Goal: Answer question/provide support: Answer question/provide support

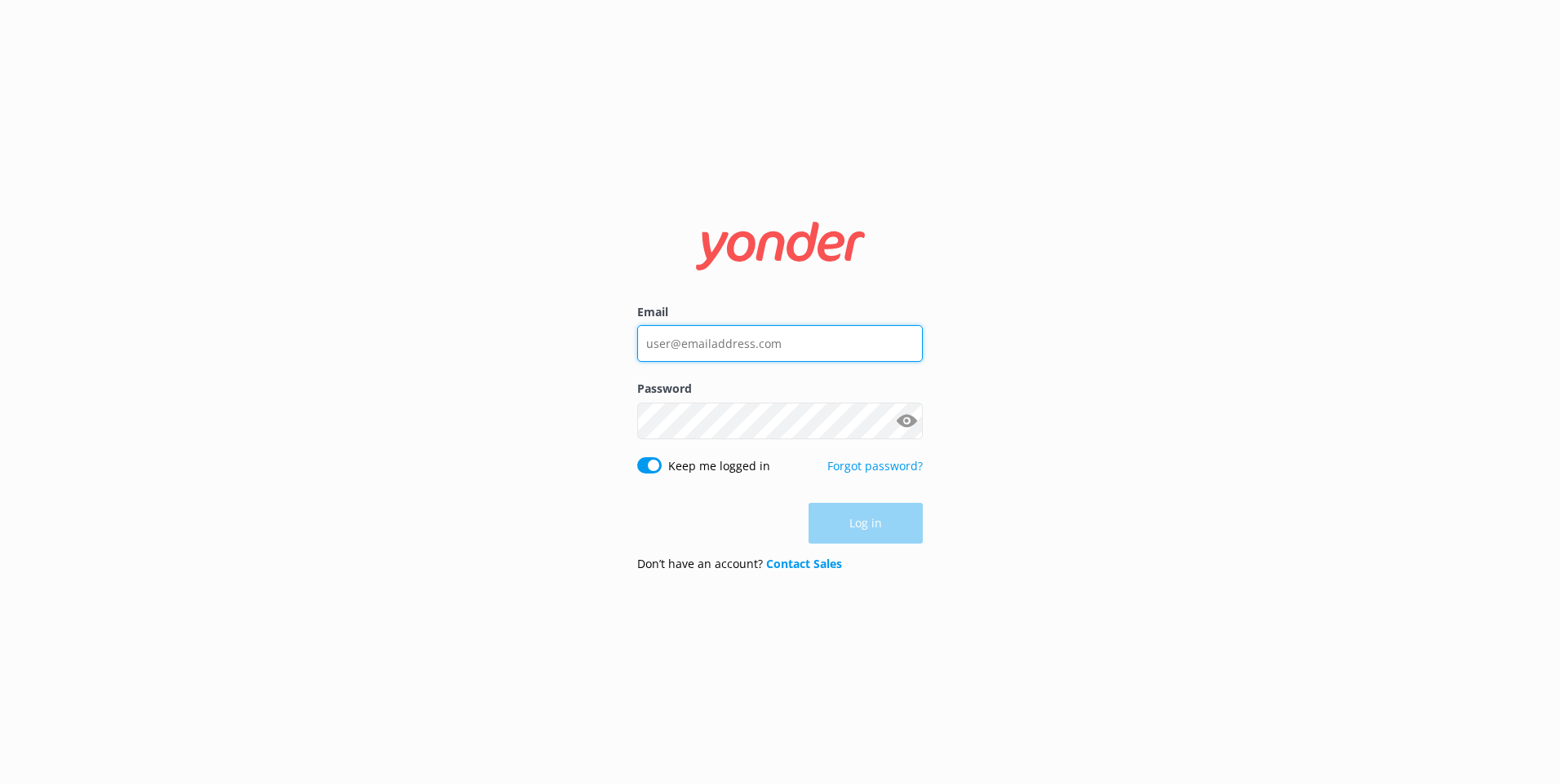
type input "[EMAIL_ADDRESS][PERSON_NAME][DOMAIN_NAME]"
click at [817, 523] on div "Log in" at bounding box center [780, 524] width 286 height 41
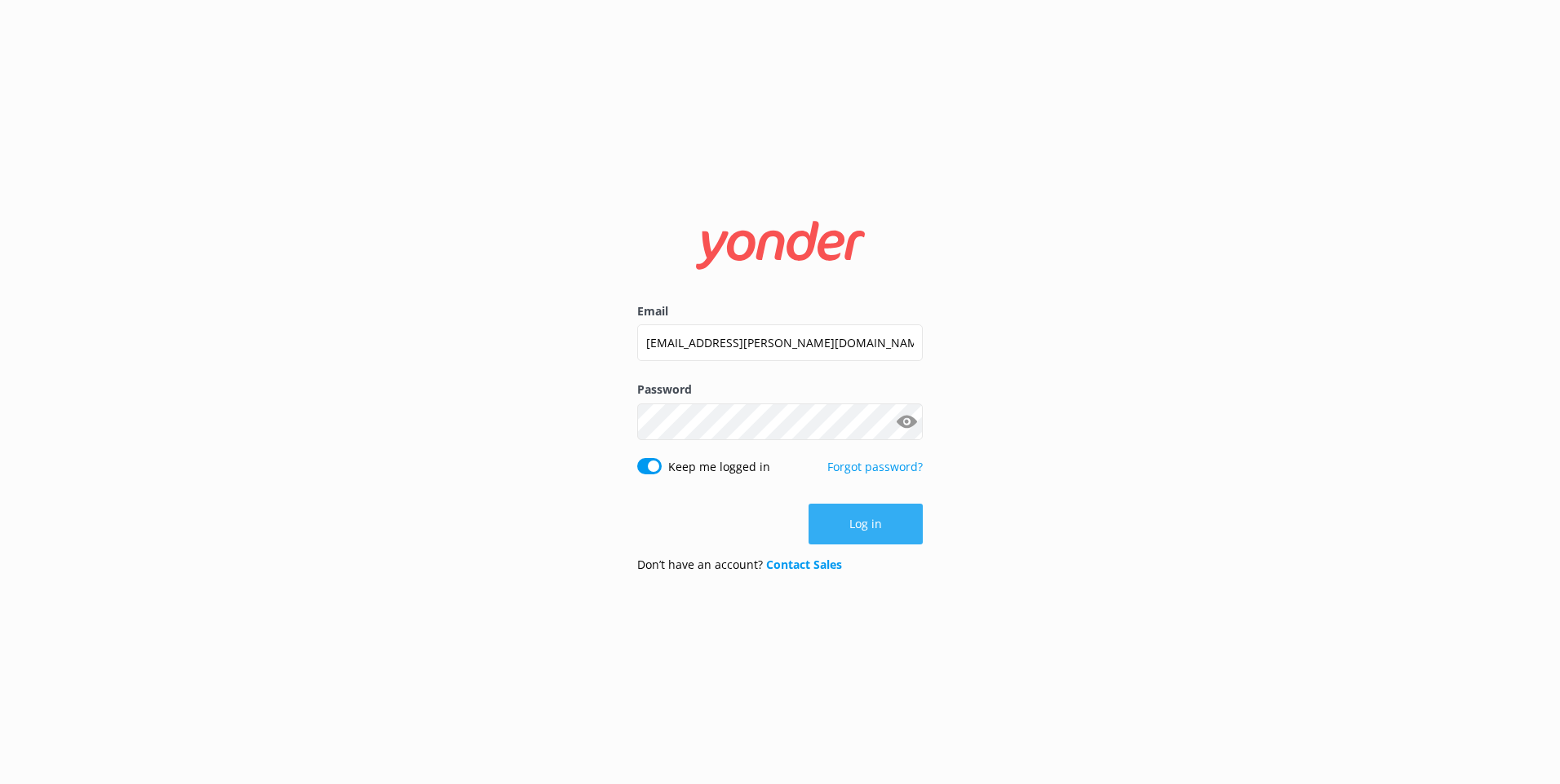
click at [819, 525] on button "Log in" at bounding box center [865, 525] width 114 height 41
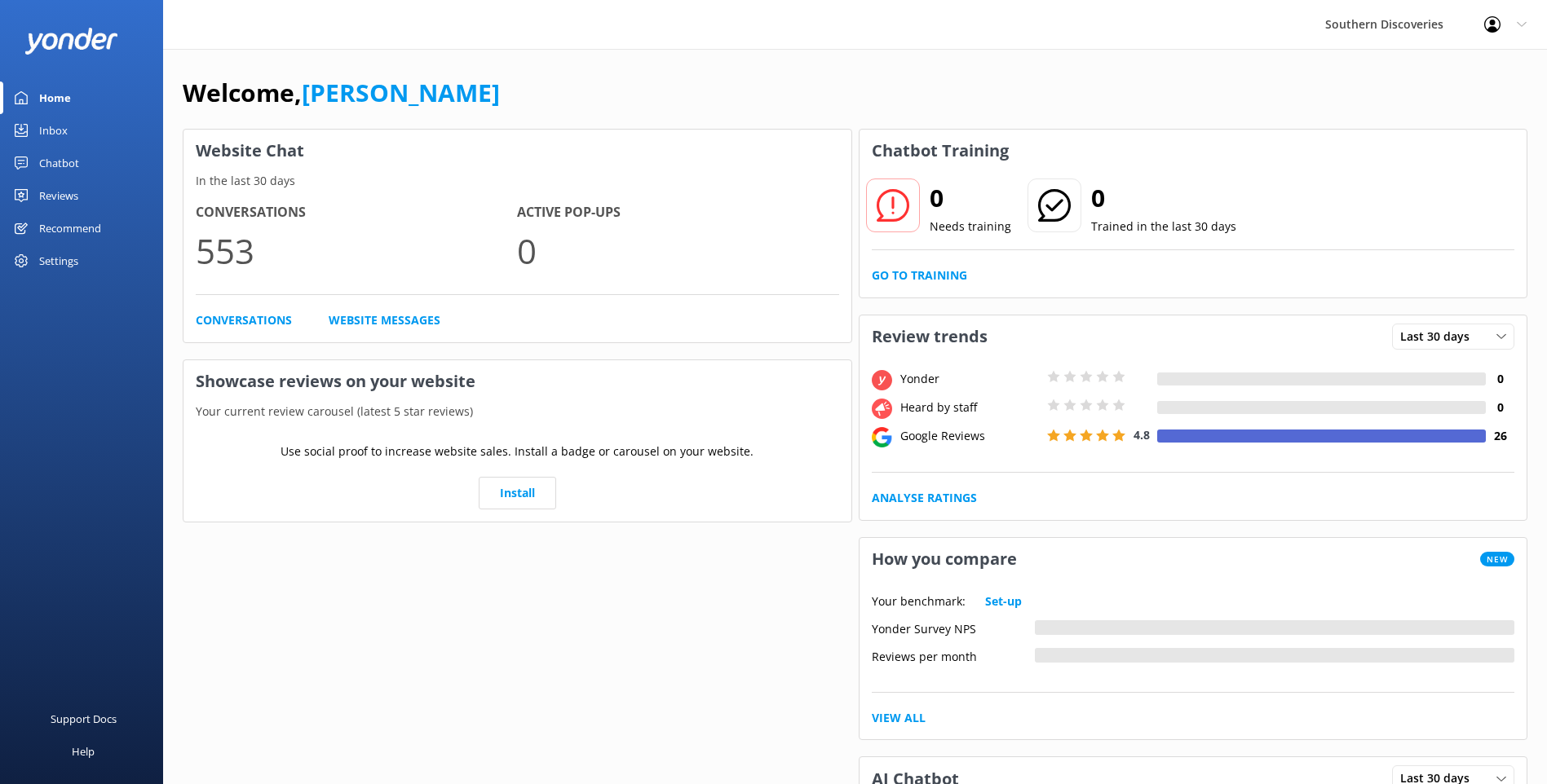
click at [103, 115] on link "Inbox" at bounding box center [81, 130] width 163 height 32
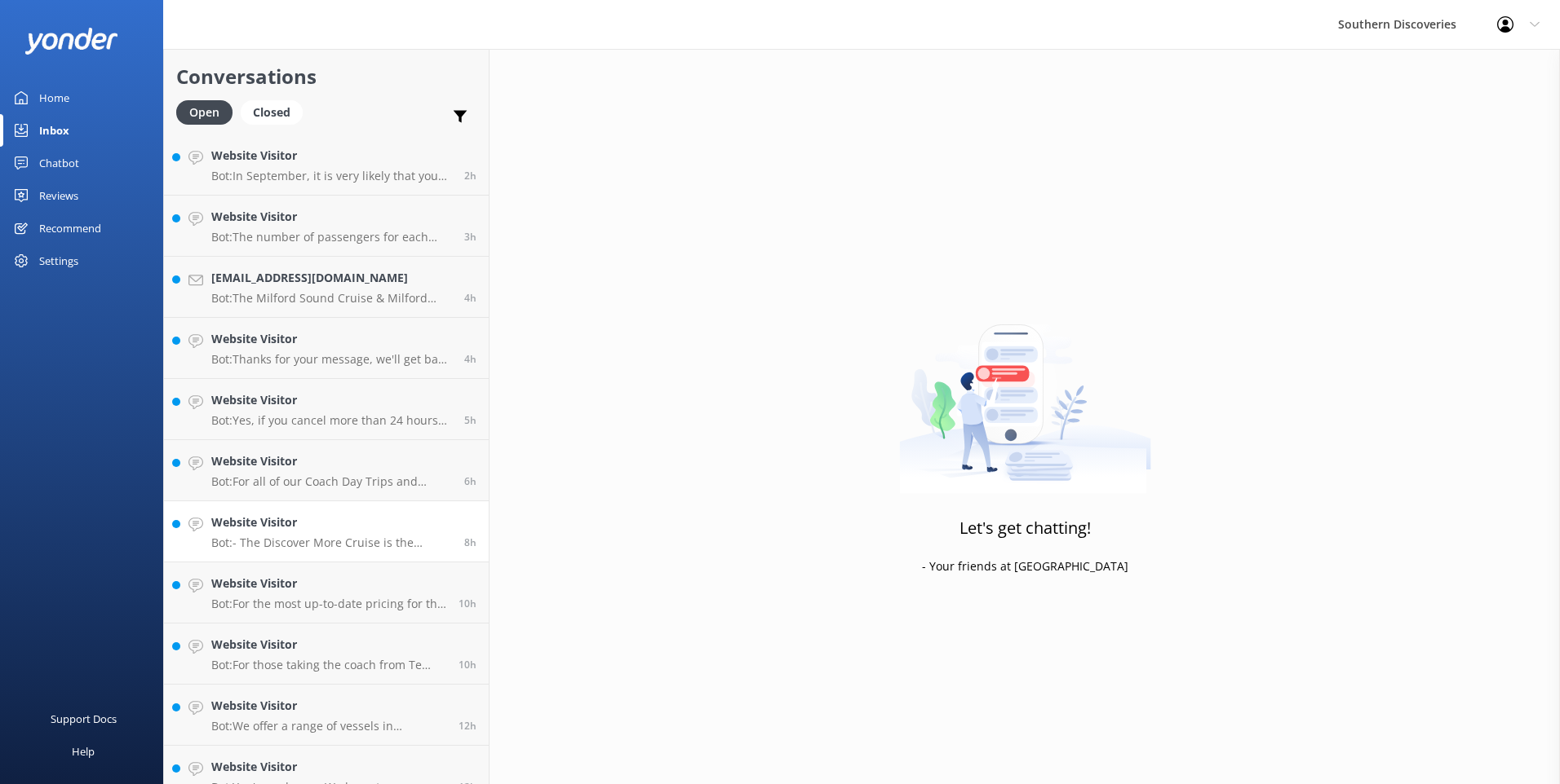
scroll to position [451, 0]
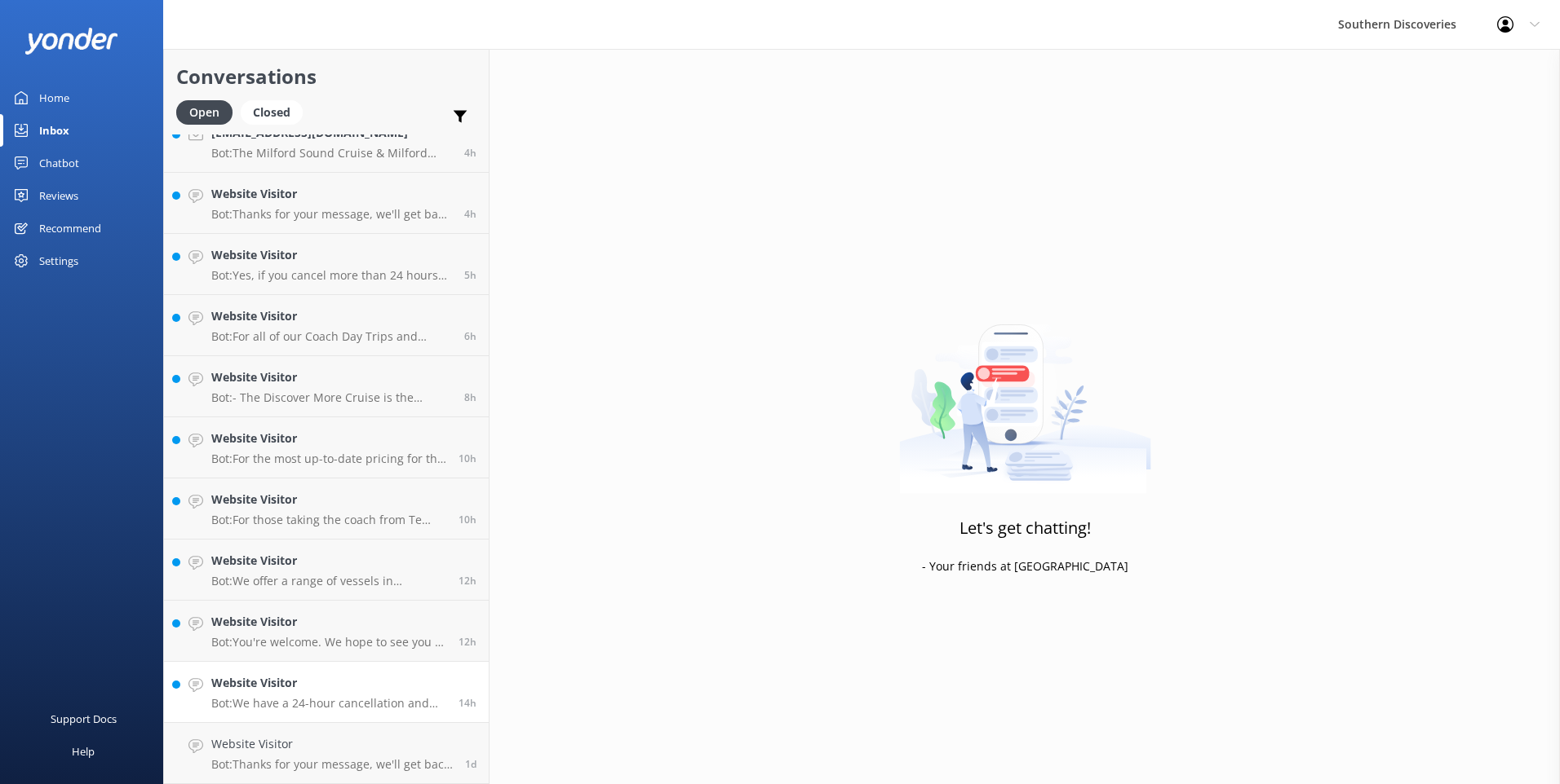
click at [267, 703] on p "Bot: We have a 24-hour cancellation and amendment policy. If you notify us more…" at bounding box center [329, 703] width 235 height 15
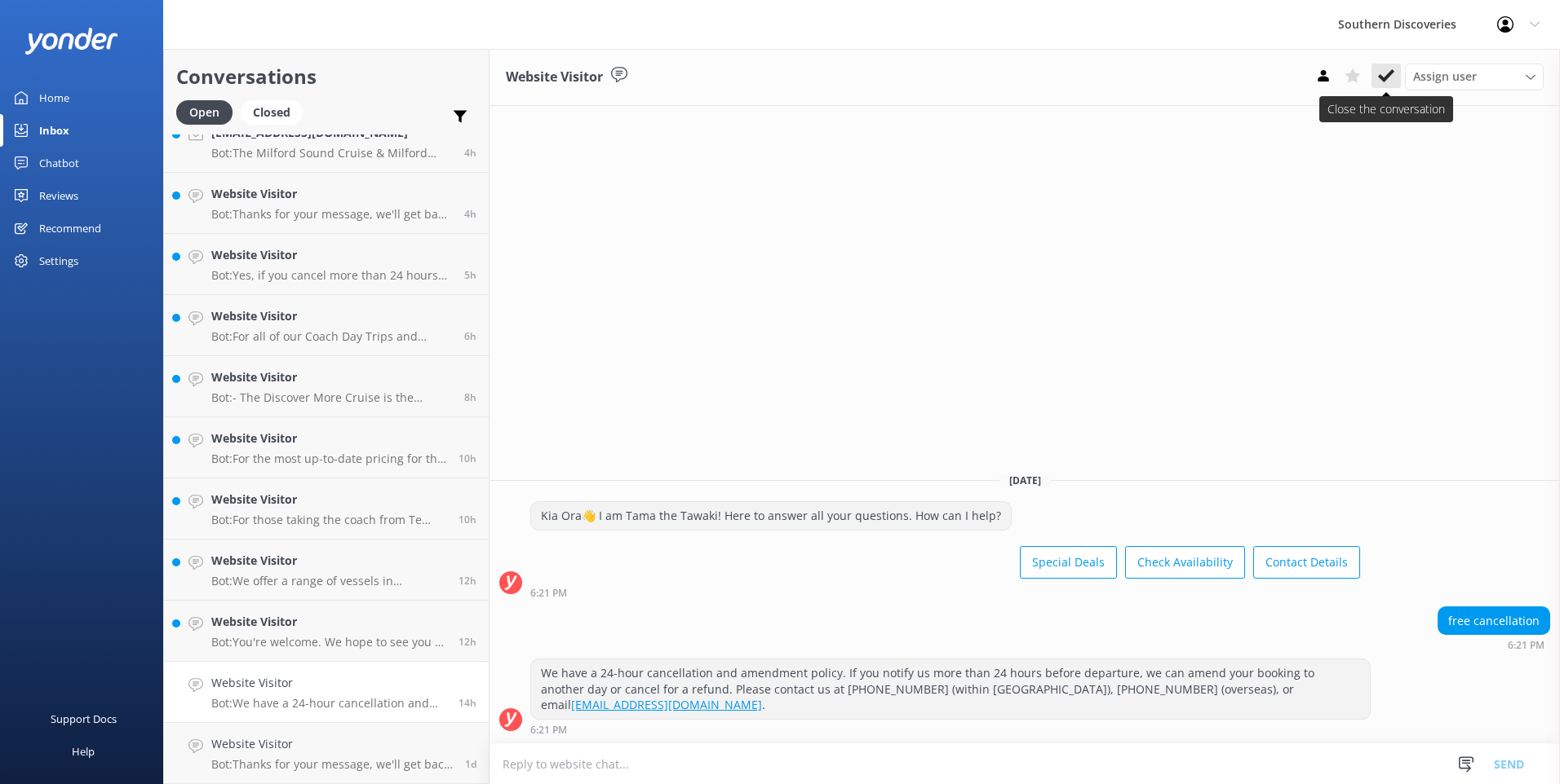
click at [1395, 81] on button at bounding box center [1385, 75] width 29 height 24
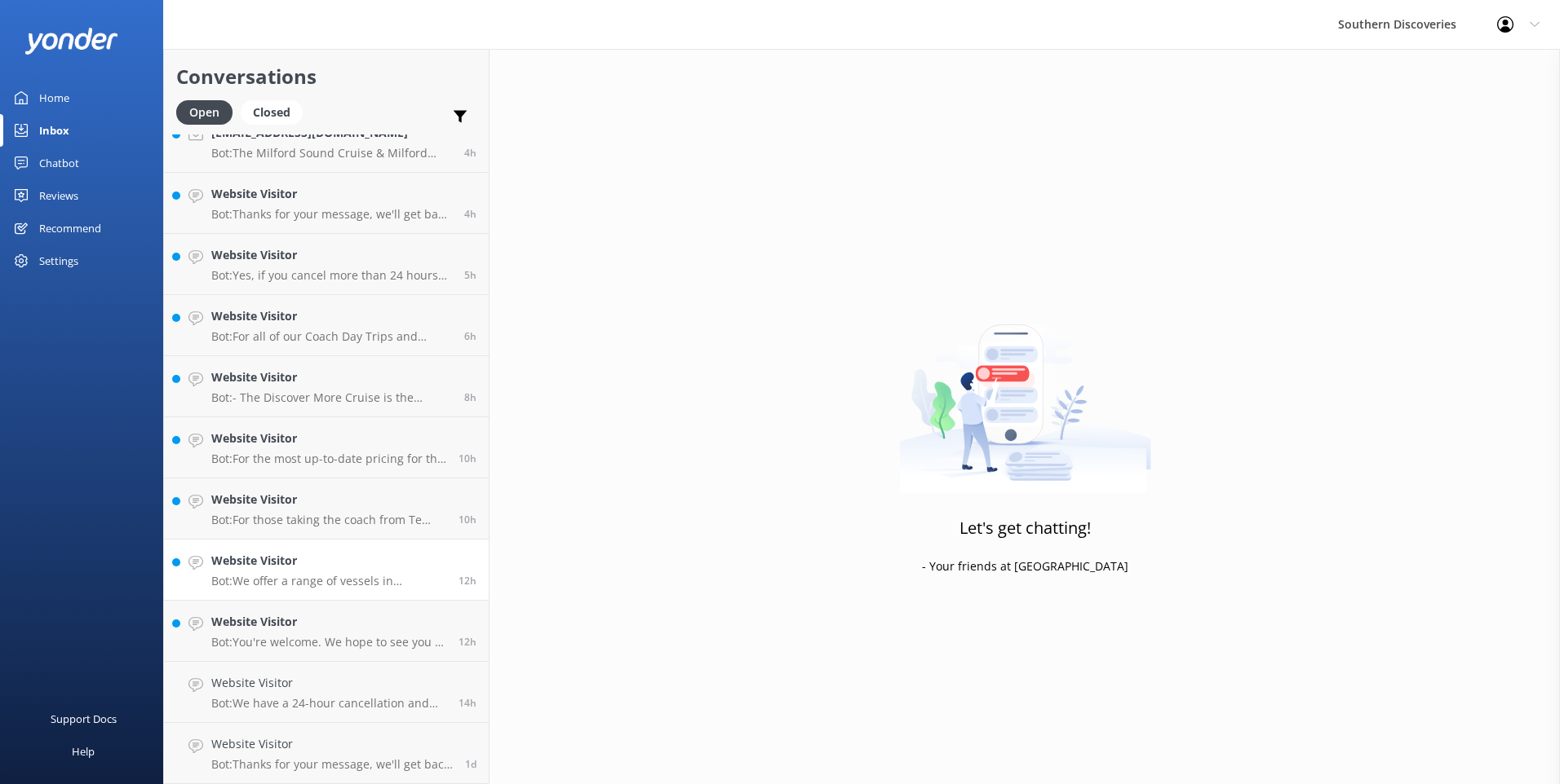
scroll to position [390, 0]
click at [257, 677] on h4 "Website Visitor" at bounding box center [329, 683] width 235 height 18
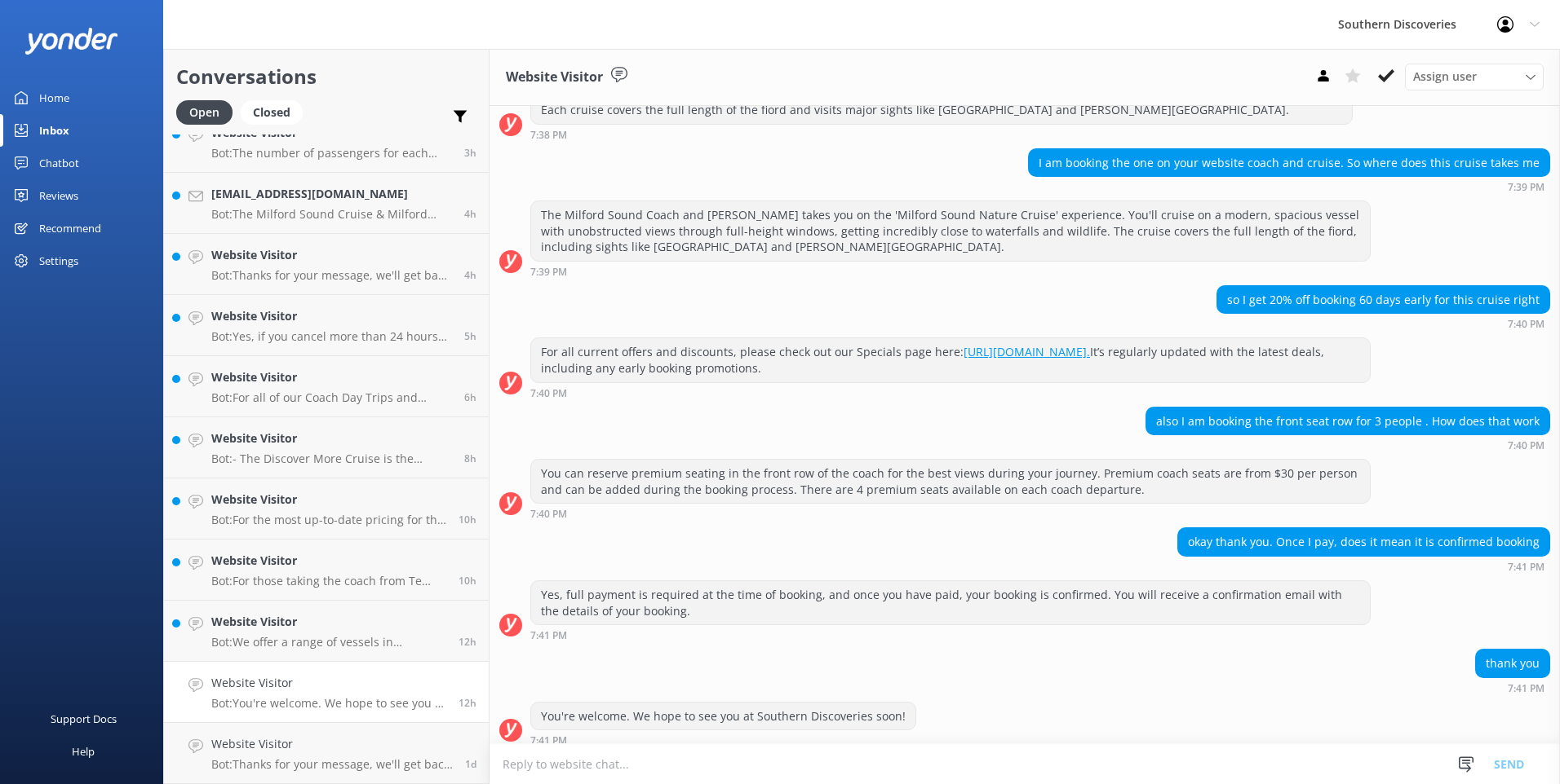
scroll to position [455, 0]
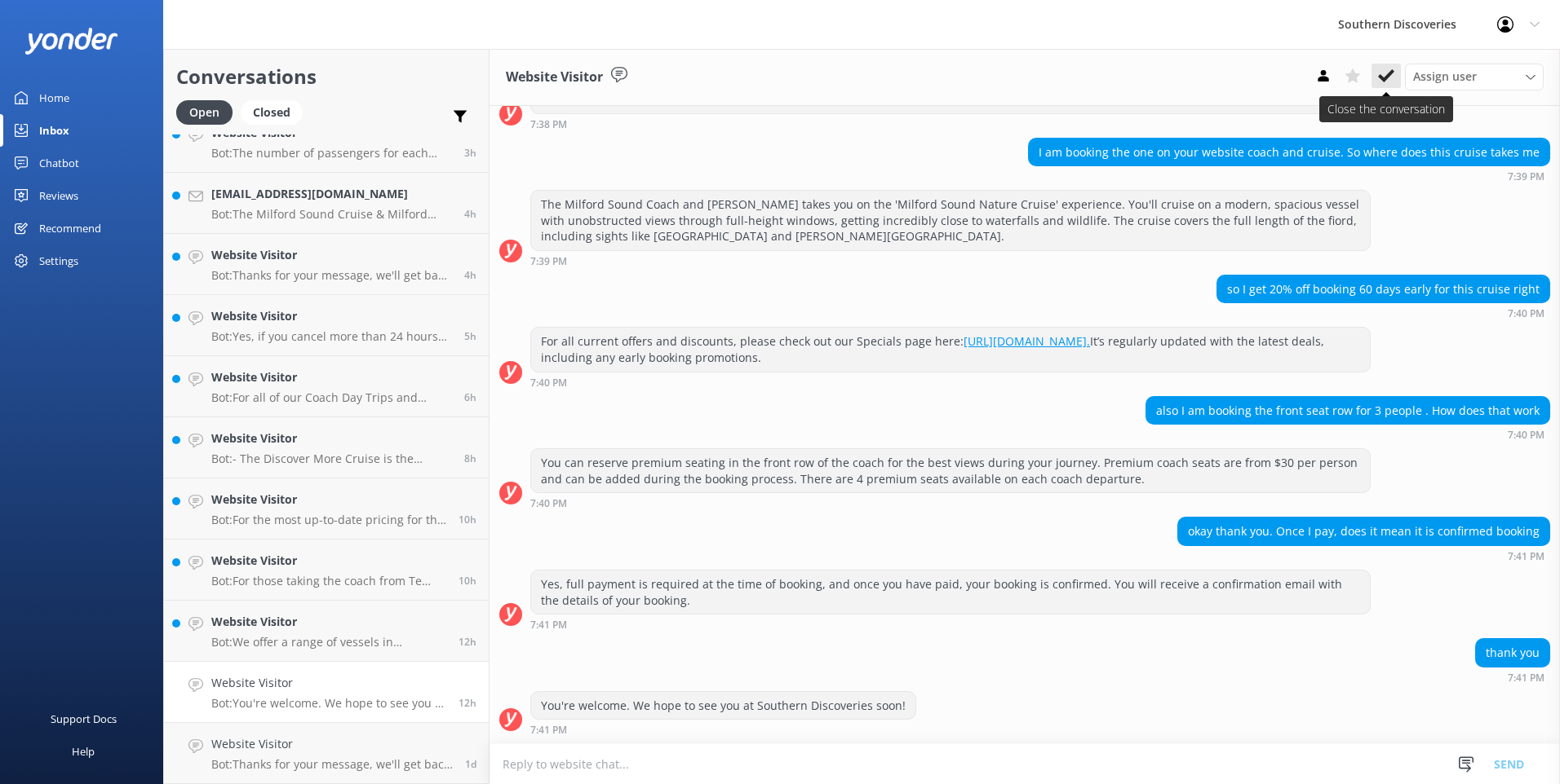
click at [1394, 77] on button at bounding box center [1385, 75] width 29 height 24
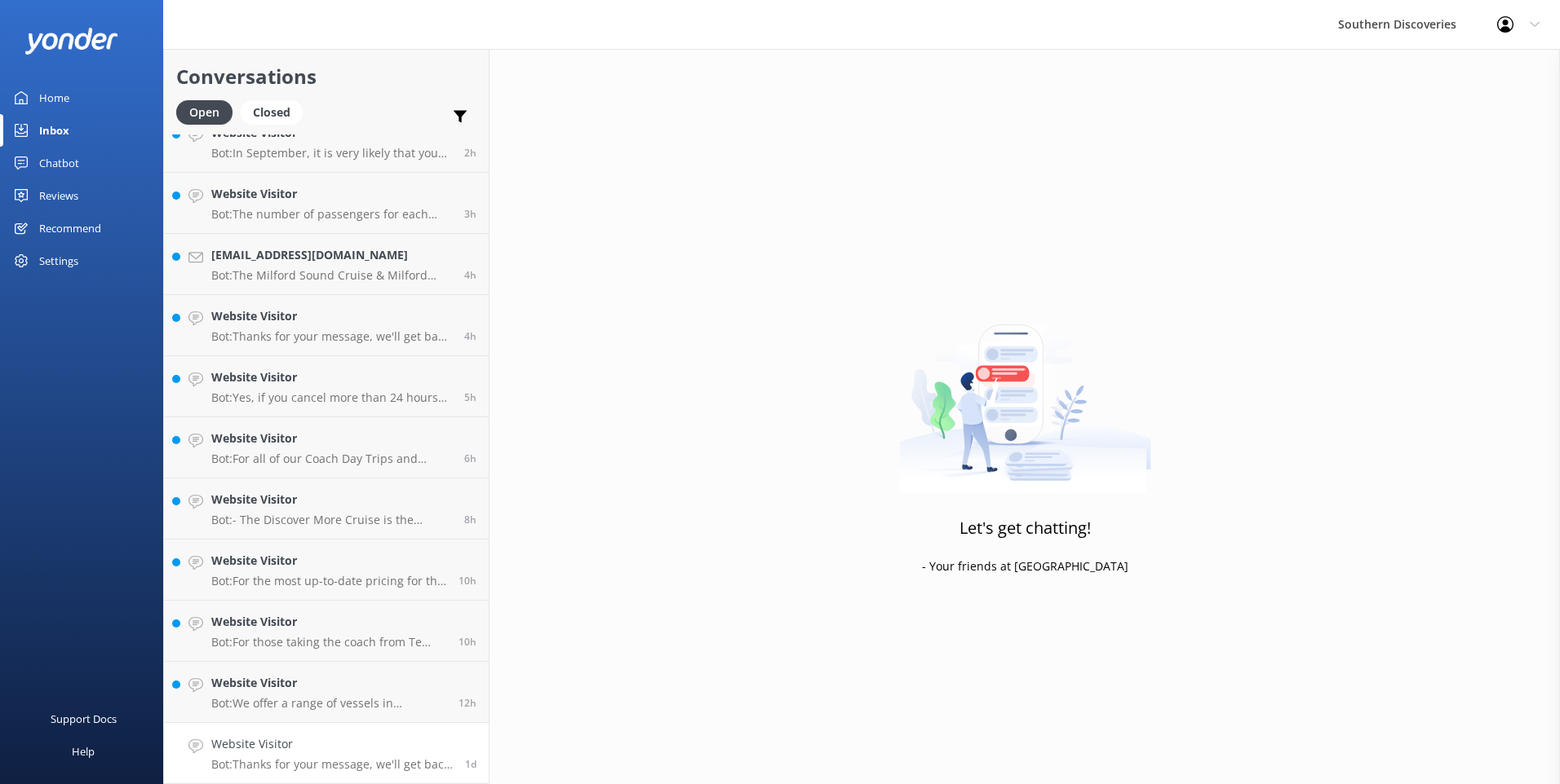
scroll to position [329, 0]
click at [281, 702] on p "Bot: We offer a range of vessels in [GEOGRAPHIC_DATA], with capacities ranging …" at bounding box center [329, 703] width 235 height 15
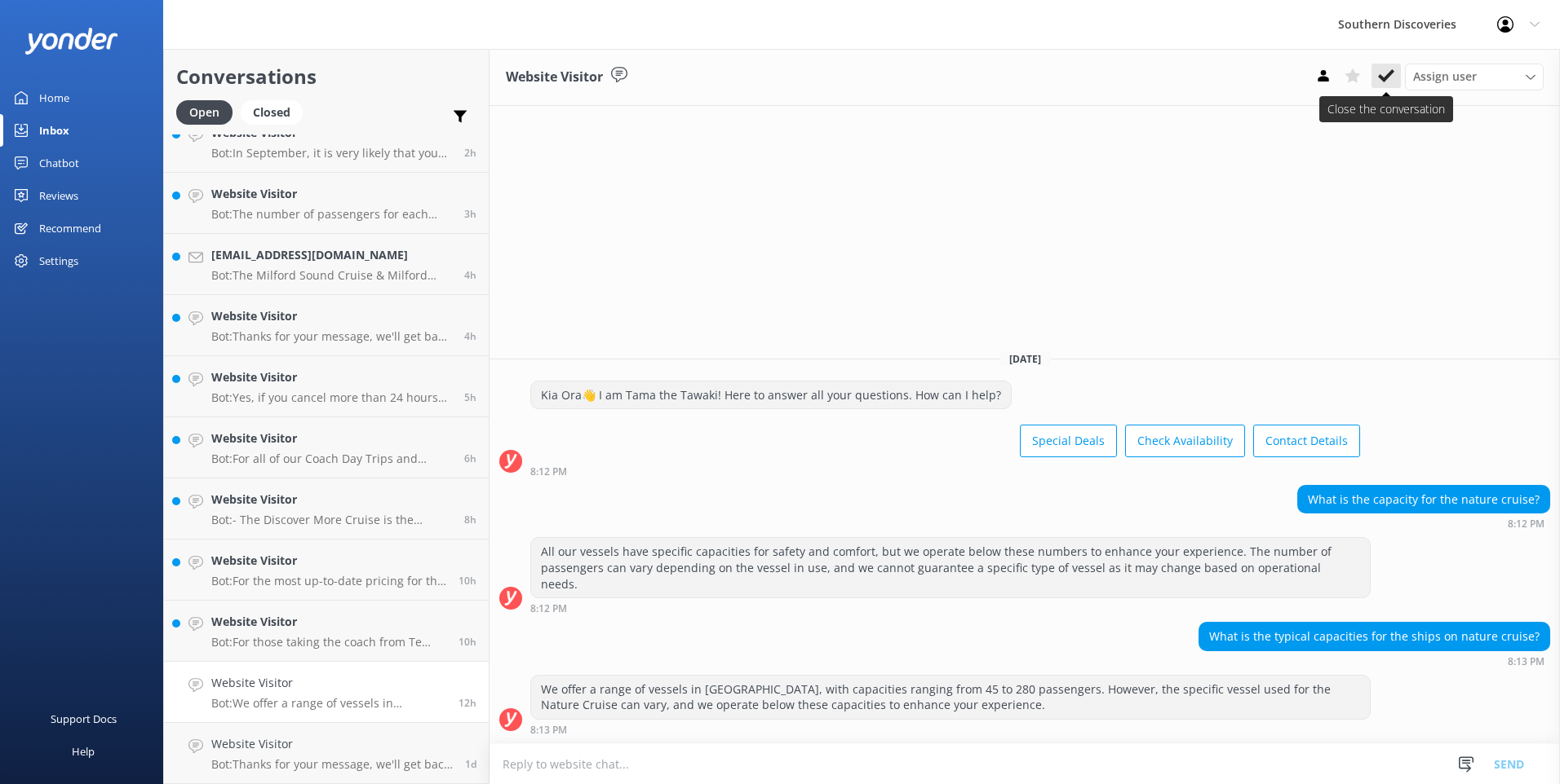
click at [1397, 73] on button at bounding box center [1385, 75] width 29 height 24
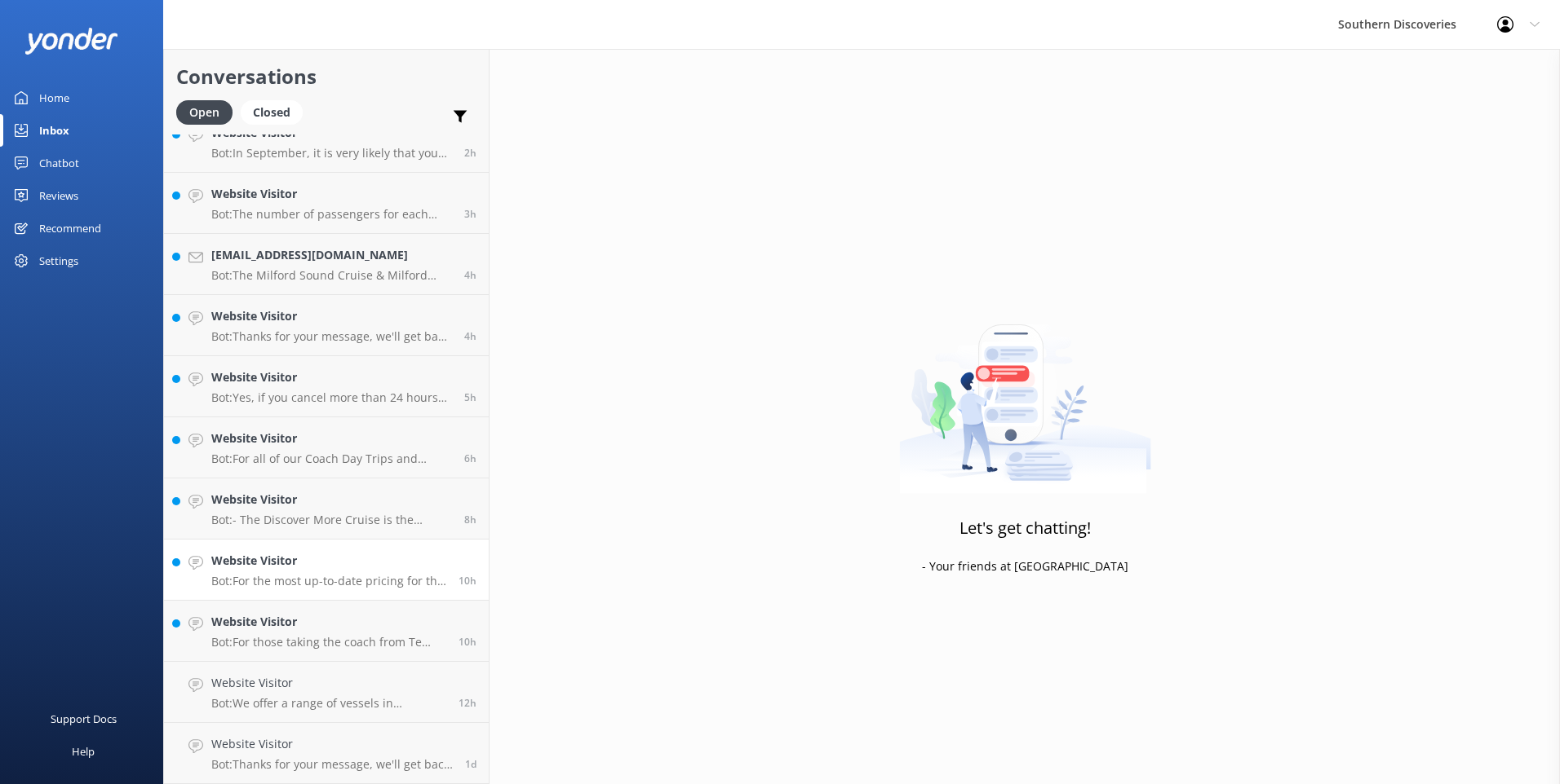
scroll to position [267, 0]
click at [358, 634] on div "Website Visitor Bot: For the most up-to-date pricing for the Milford Sound Coac…" at bounding box center [329, 631] width 235 height 36
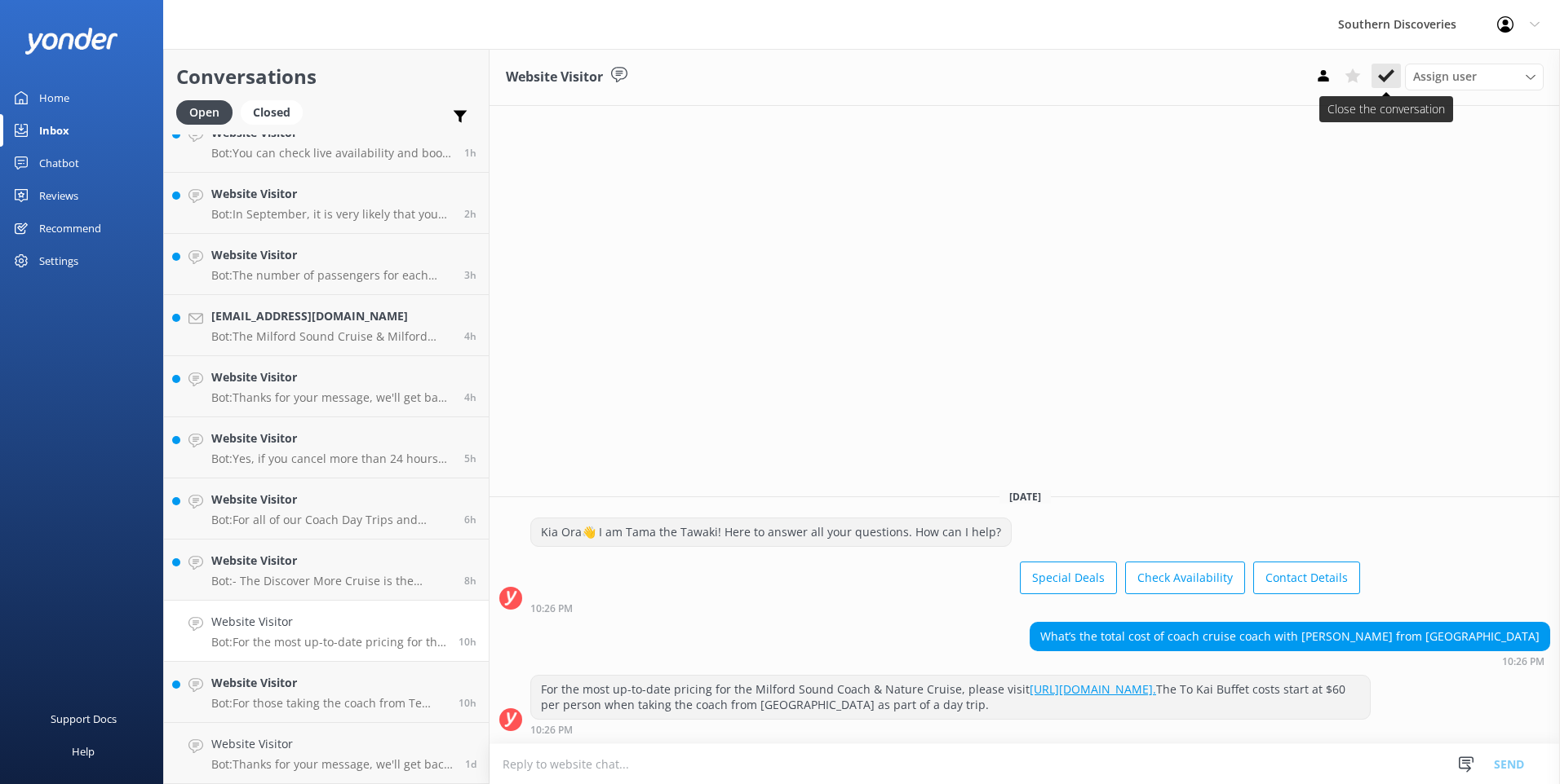
click at [1381, 73] on icon at bounding box center [1385, 75] width 17 height 17
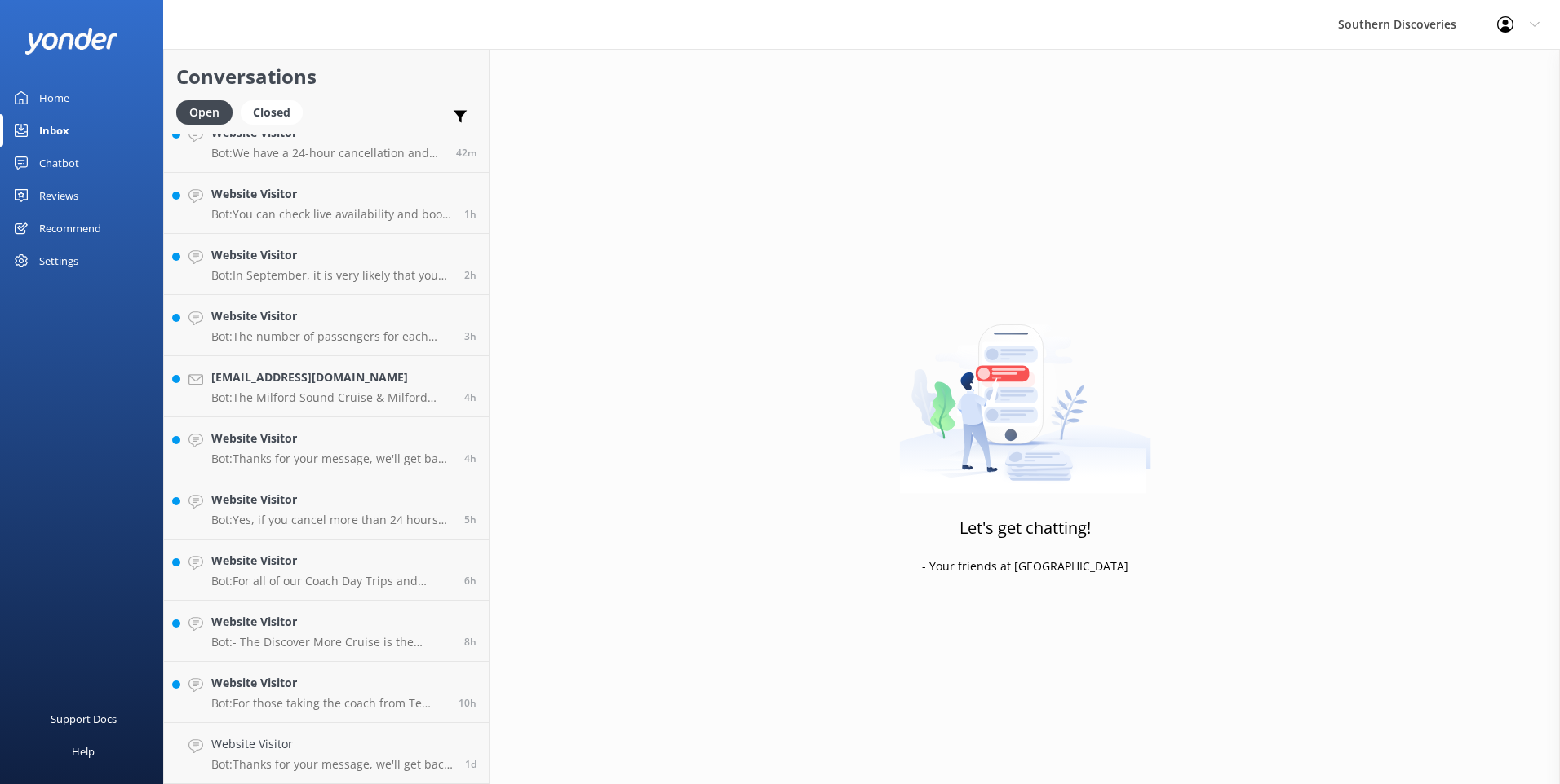
scroll to position [207, 0]
click at [220, 694] on div "Website Visitor Bot: For those taking the coach from Te Anau or [GEOGRAPHIC_DAT…" at bounding box center [329, 691] width 235 height 36
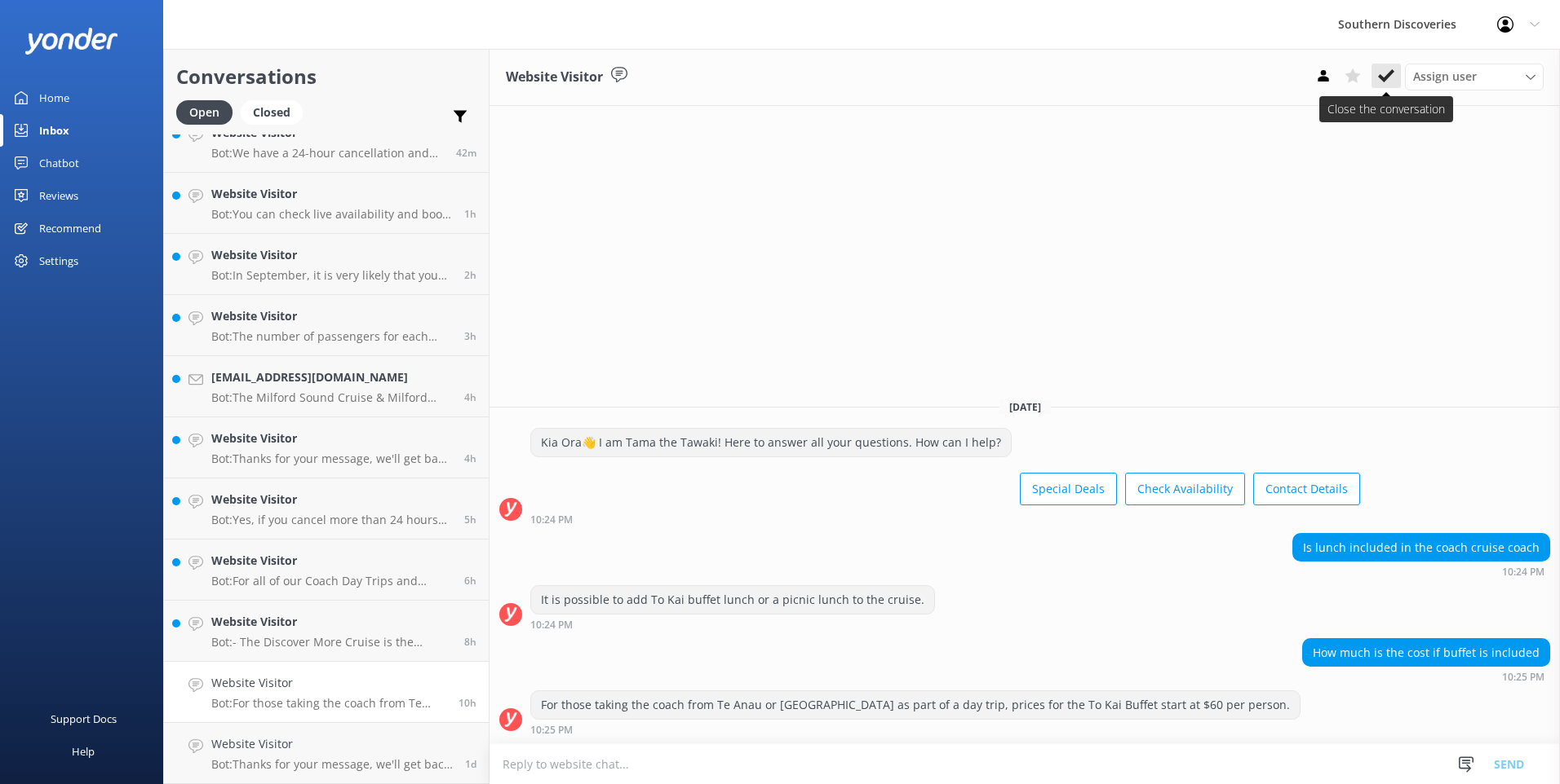
click at [1399, 83] on button at bounding box center [1385, 75] width 29 height 24
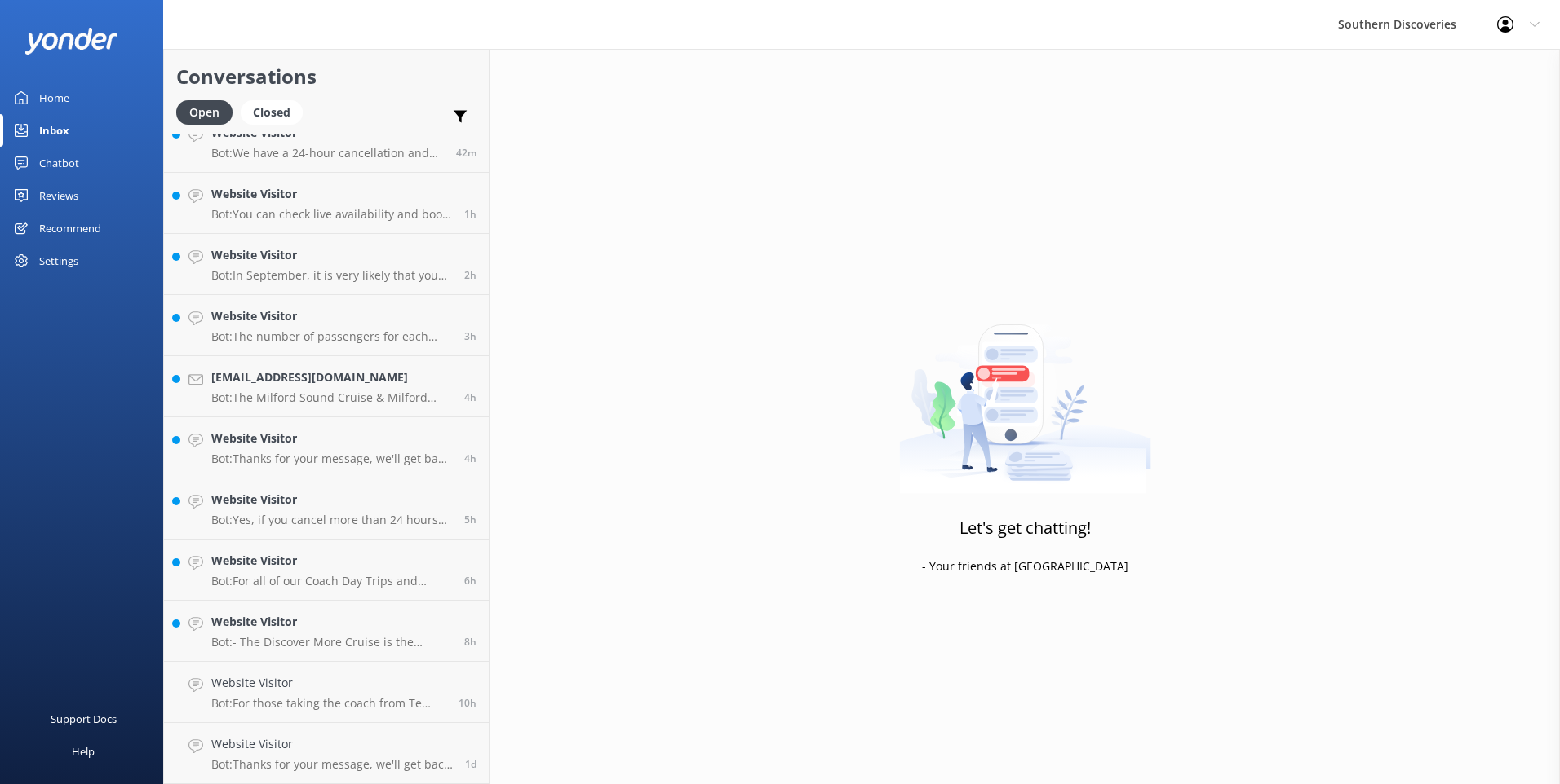
scroll to position [145, 0]
click at [230, 678] on h4 "Website Visitor" at bounding box center [332, 683] width 241 height 18
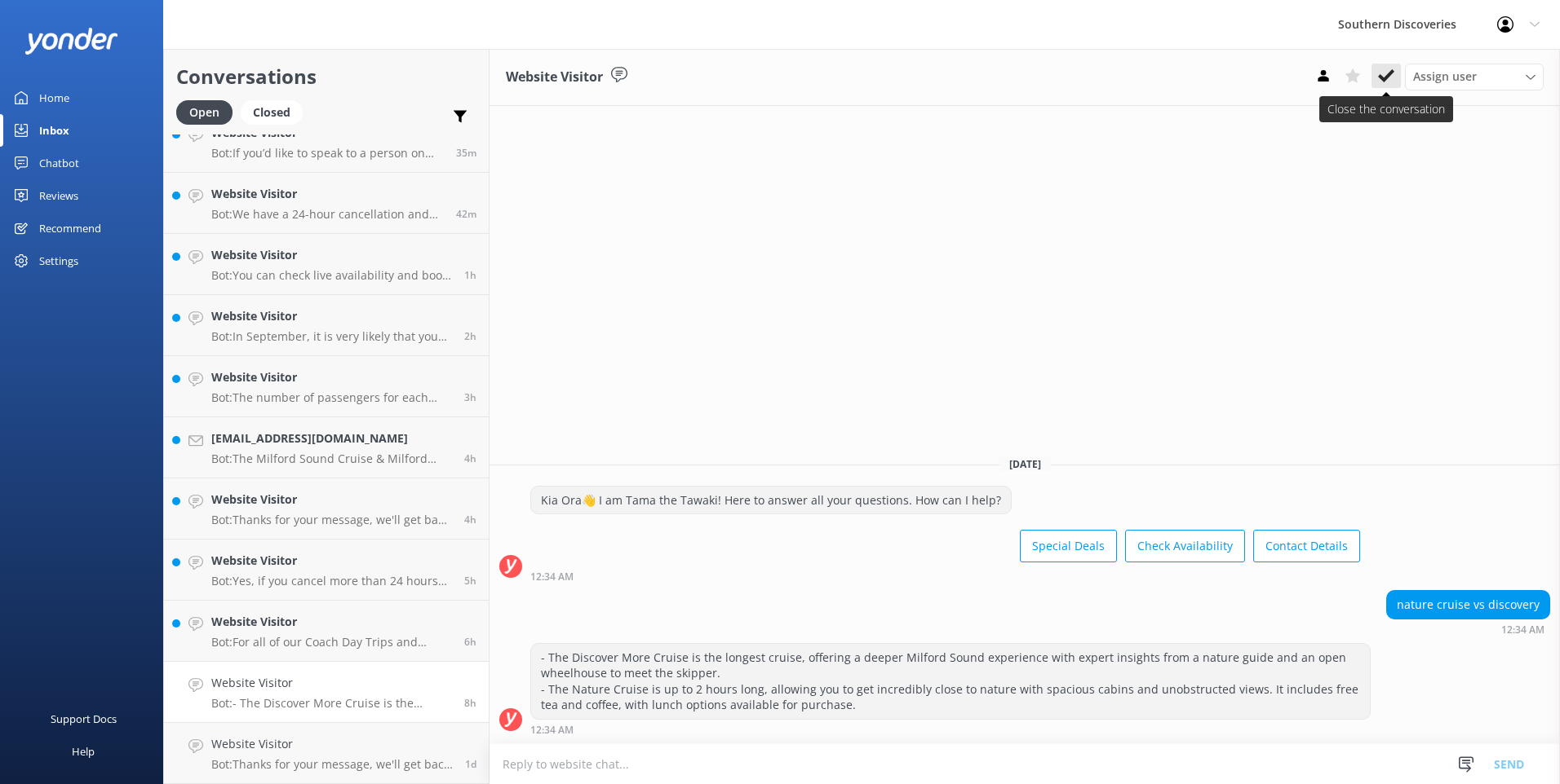
click at [1376, 72] on button at bounding box center [1385, 75] width 29 height 24
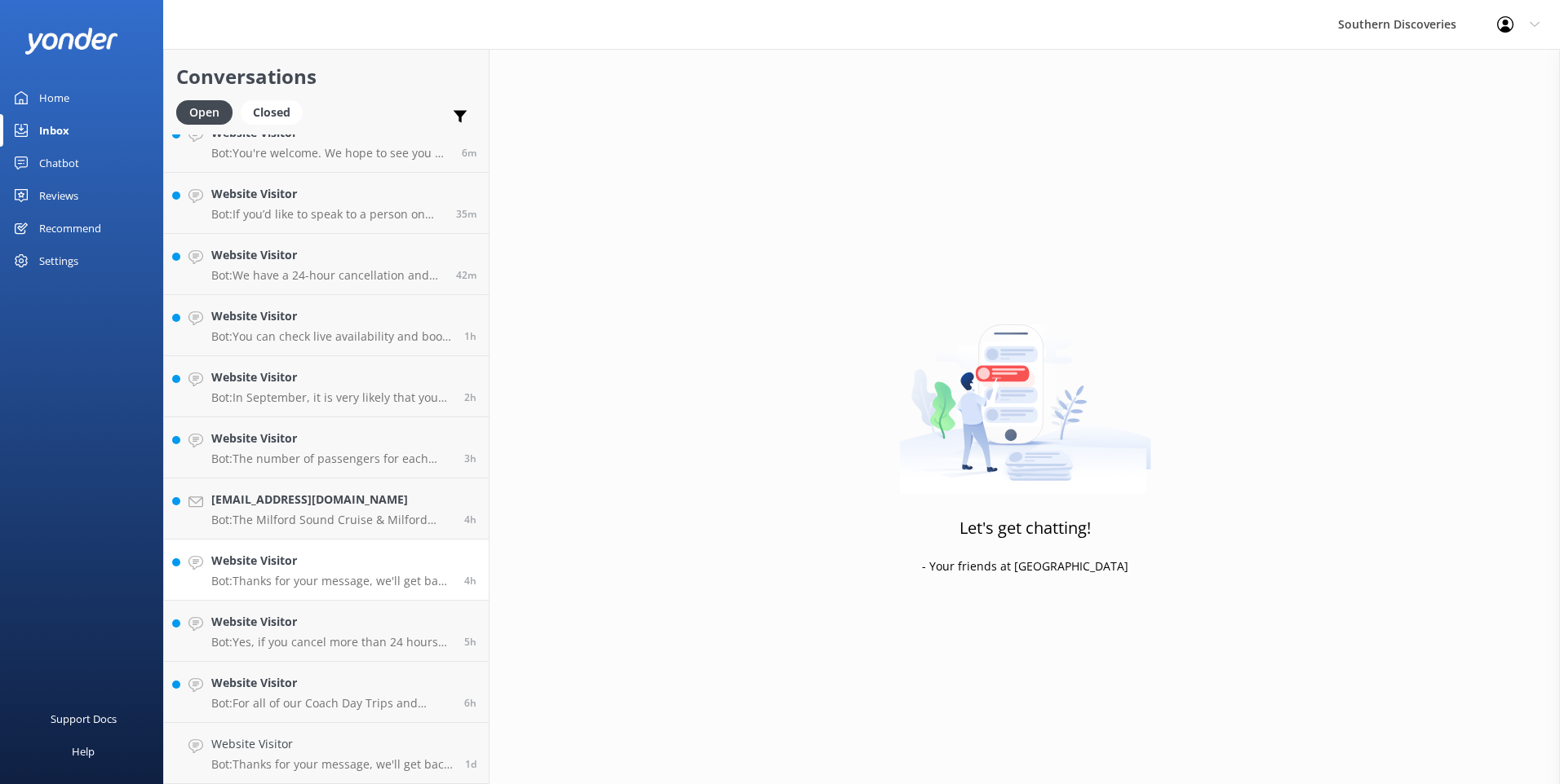
scroll to position [84, 0]
click at [198, 684] on icon at bounding box center [195, 686] width 15 height 15
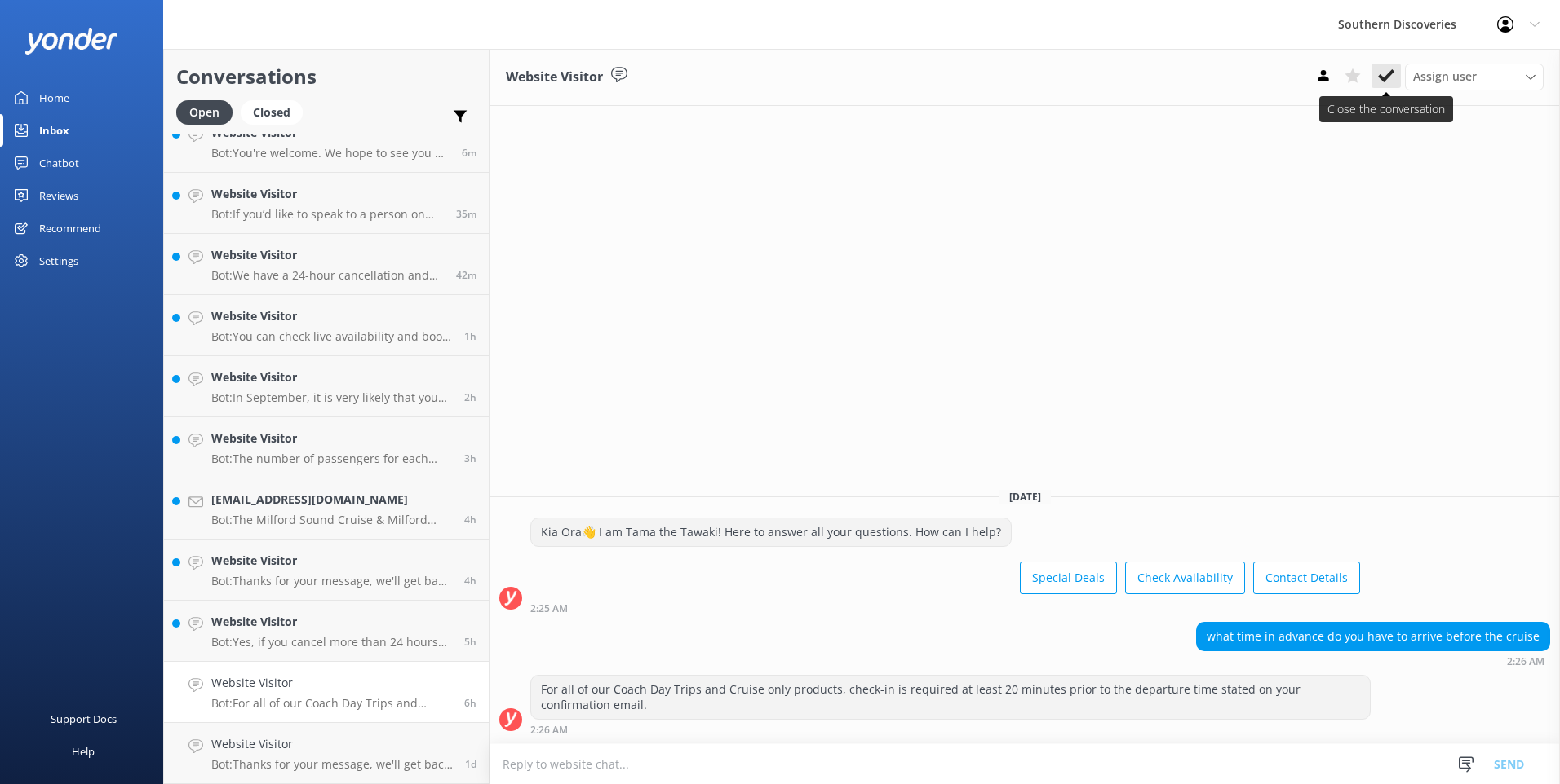
click at [1389, 80] on icon at bounding box center [1385, 75] width 17 height 17
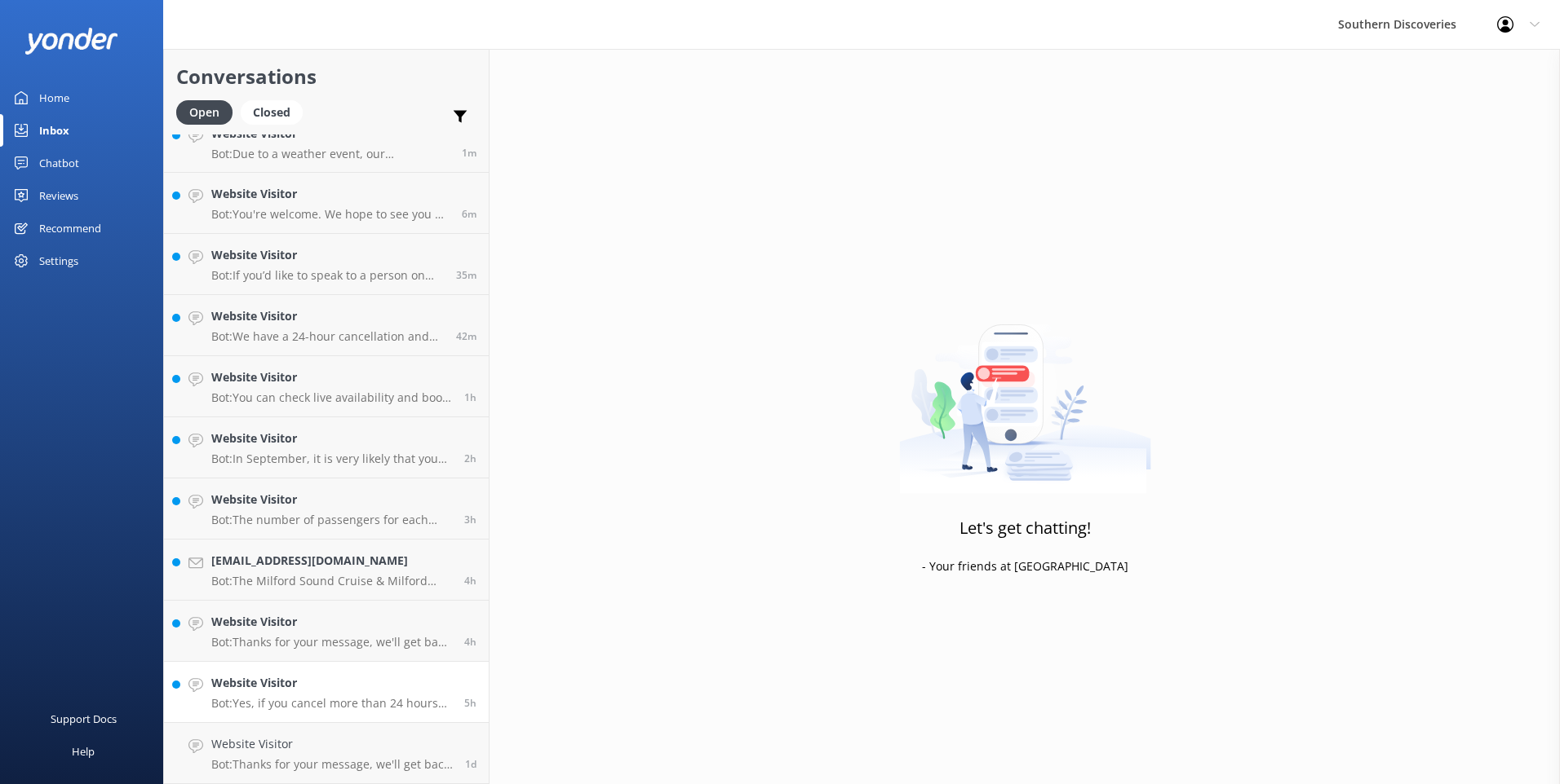
scroll to position [22, 0]
click at [337, 681] on h4 "Website Visitor" at bounding box center [332, 683] width 241 height 18
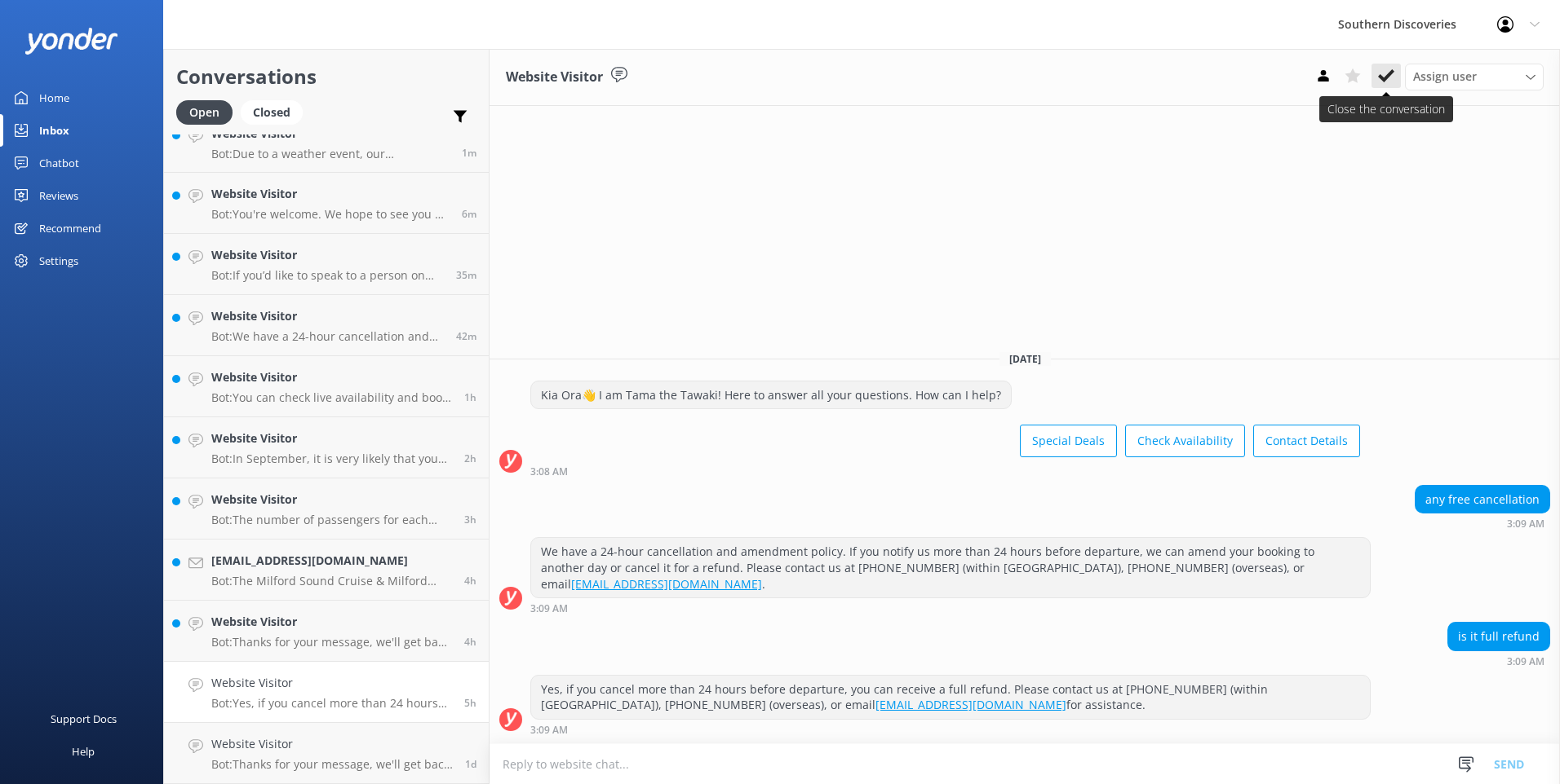
click at [1380, 82] on icon at bounding box center [1385, 75] width 17 height 17
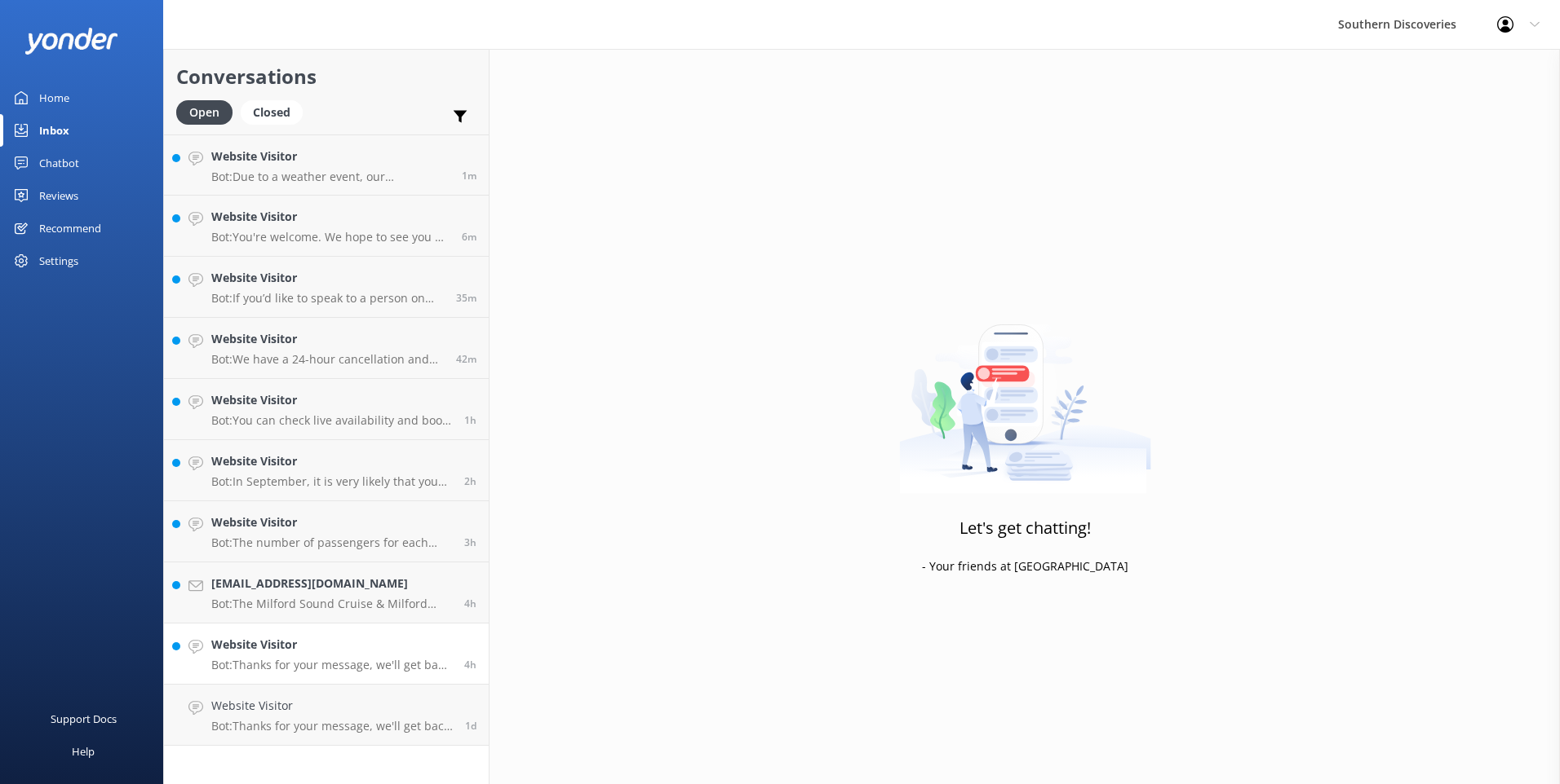
click at [271, 635] on link "Website Visitor Bot: Thanks for your message, we'll get back to you as soon as …" at bounding box center [326, 654] width 325 height 61
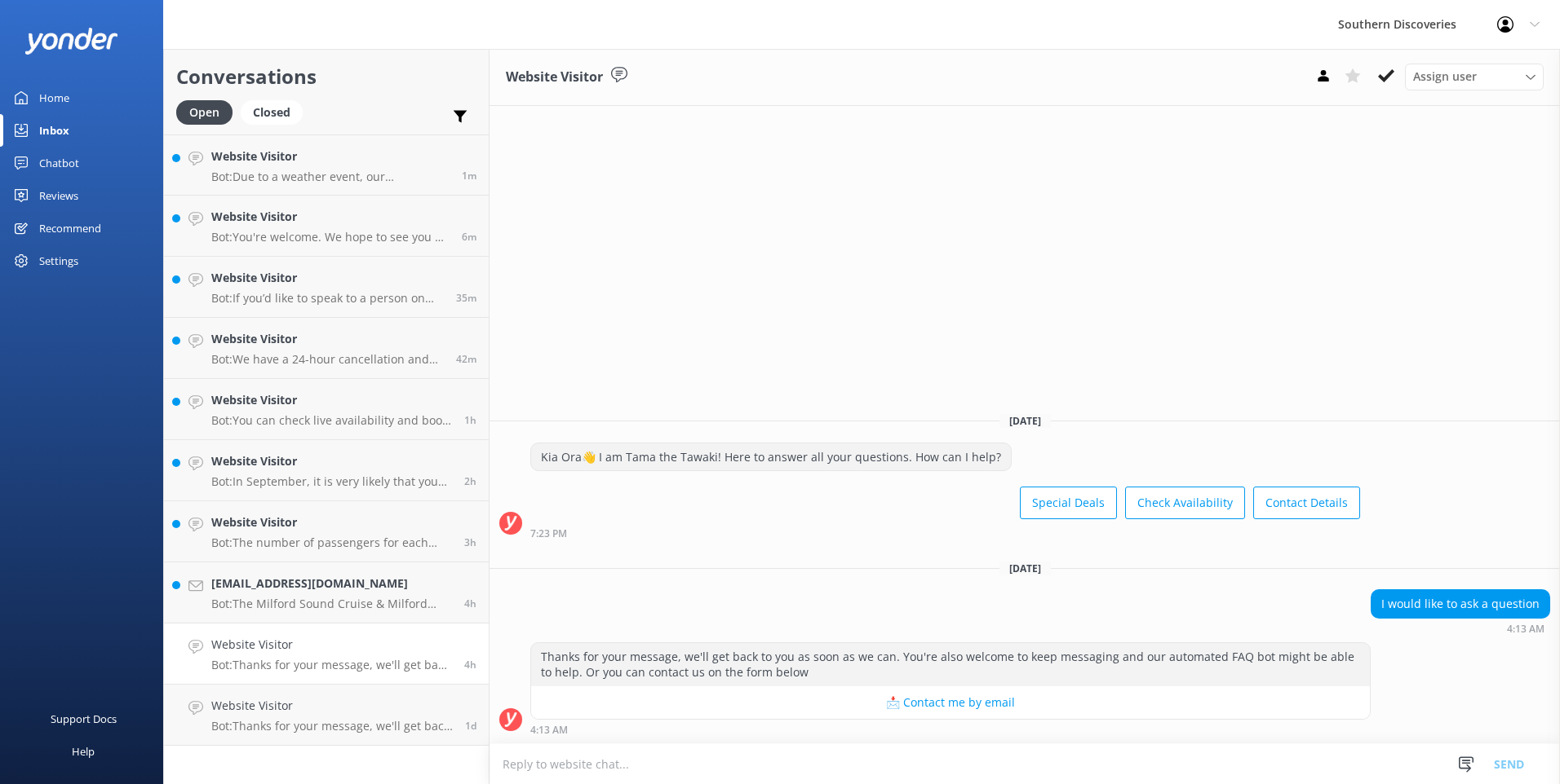
click at [777, 765] on textarea at bounding box center [1024, 764] width 1070 height 40
type textarea "K"
click at [1380, 84] on icon at bounding box center [1385, 75] width 17 height 17
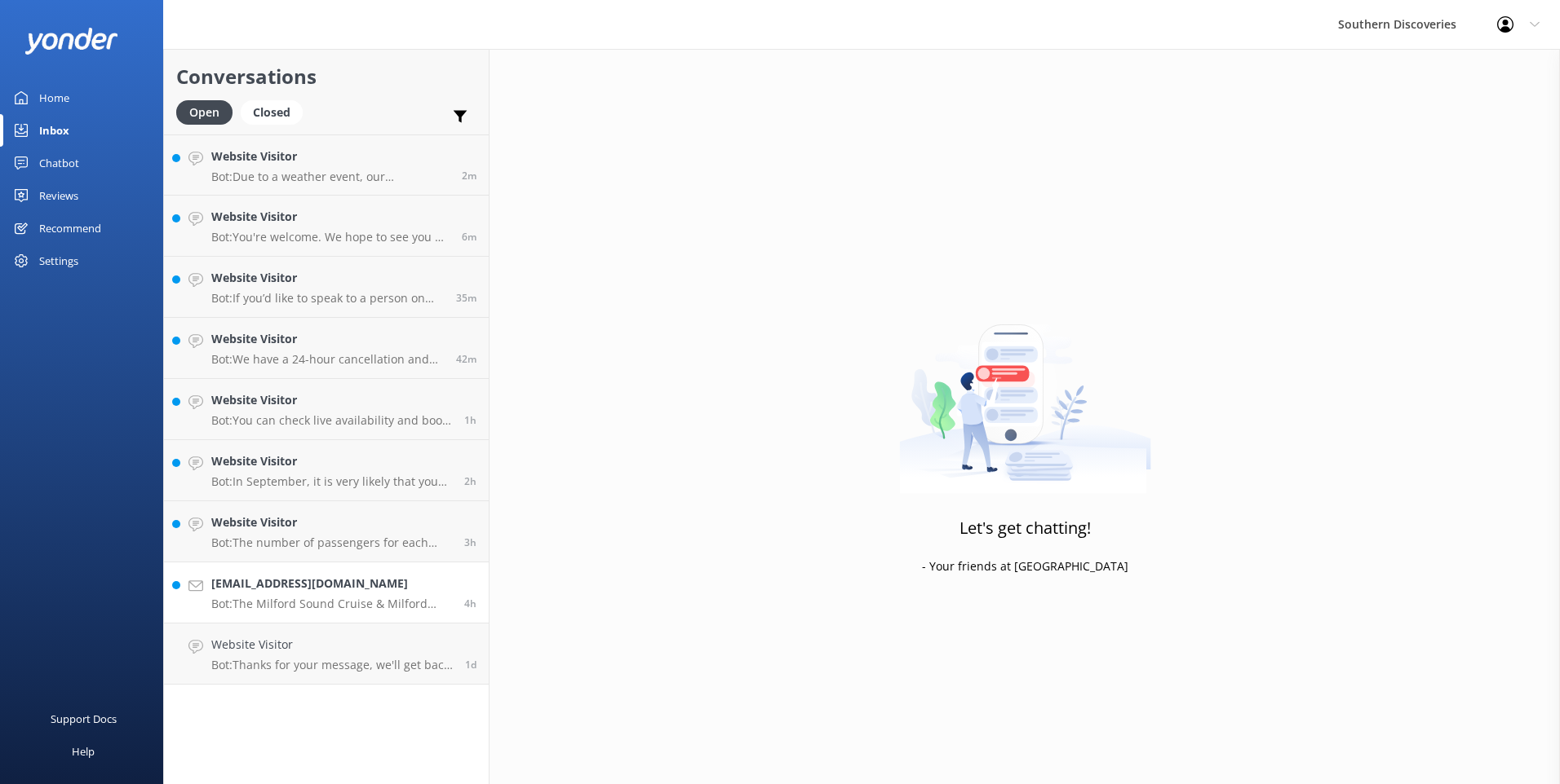
click at [330, 597] on p "Bot: The Milford Sound Cruise & Milford Track Day Walk package offers two depar…" at bounding box center [332, 604] width 241 height 15
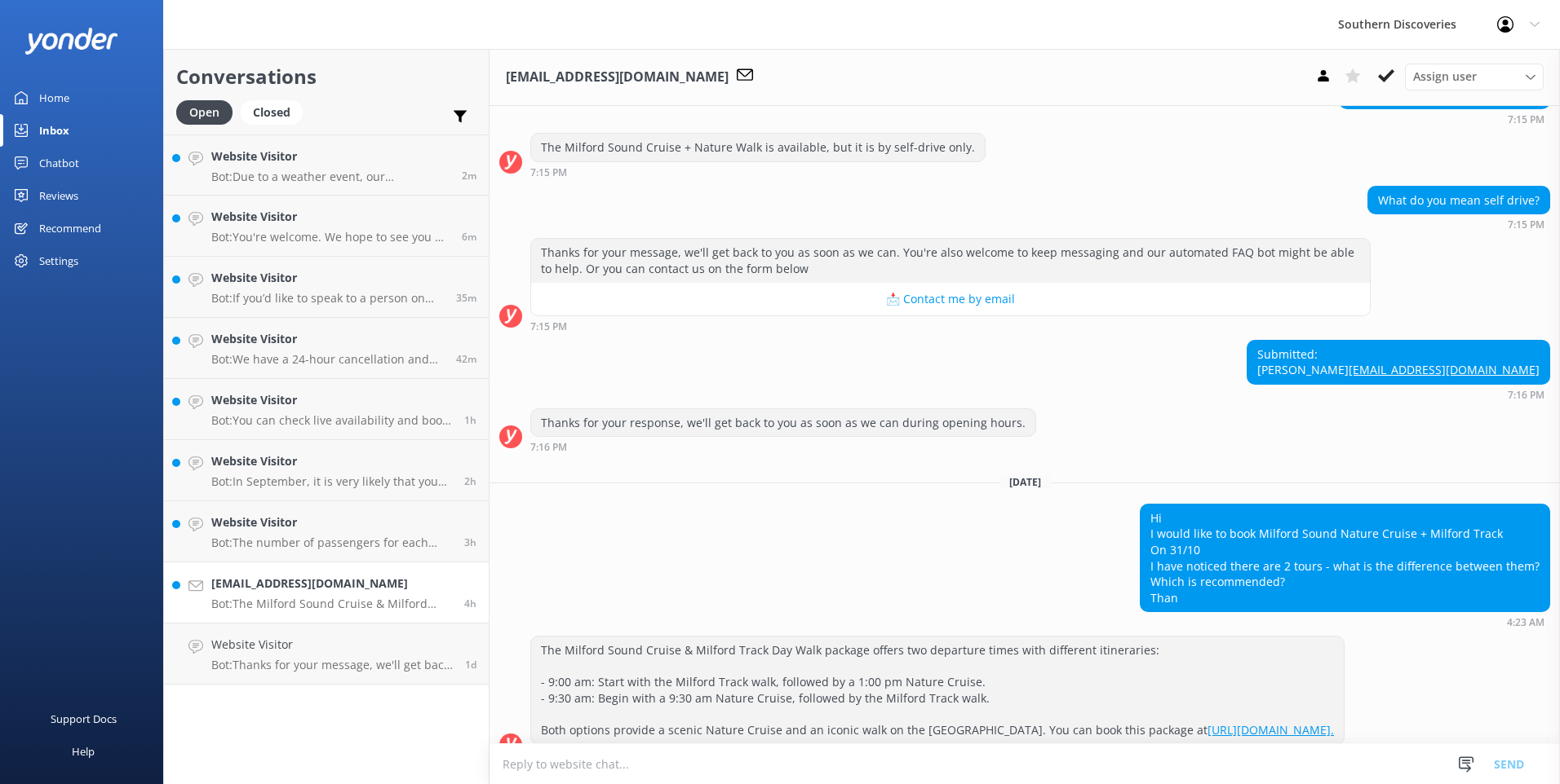
scroll to position [230, 0]
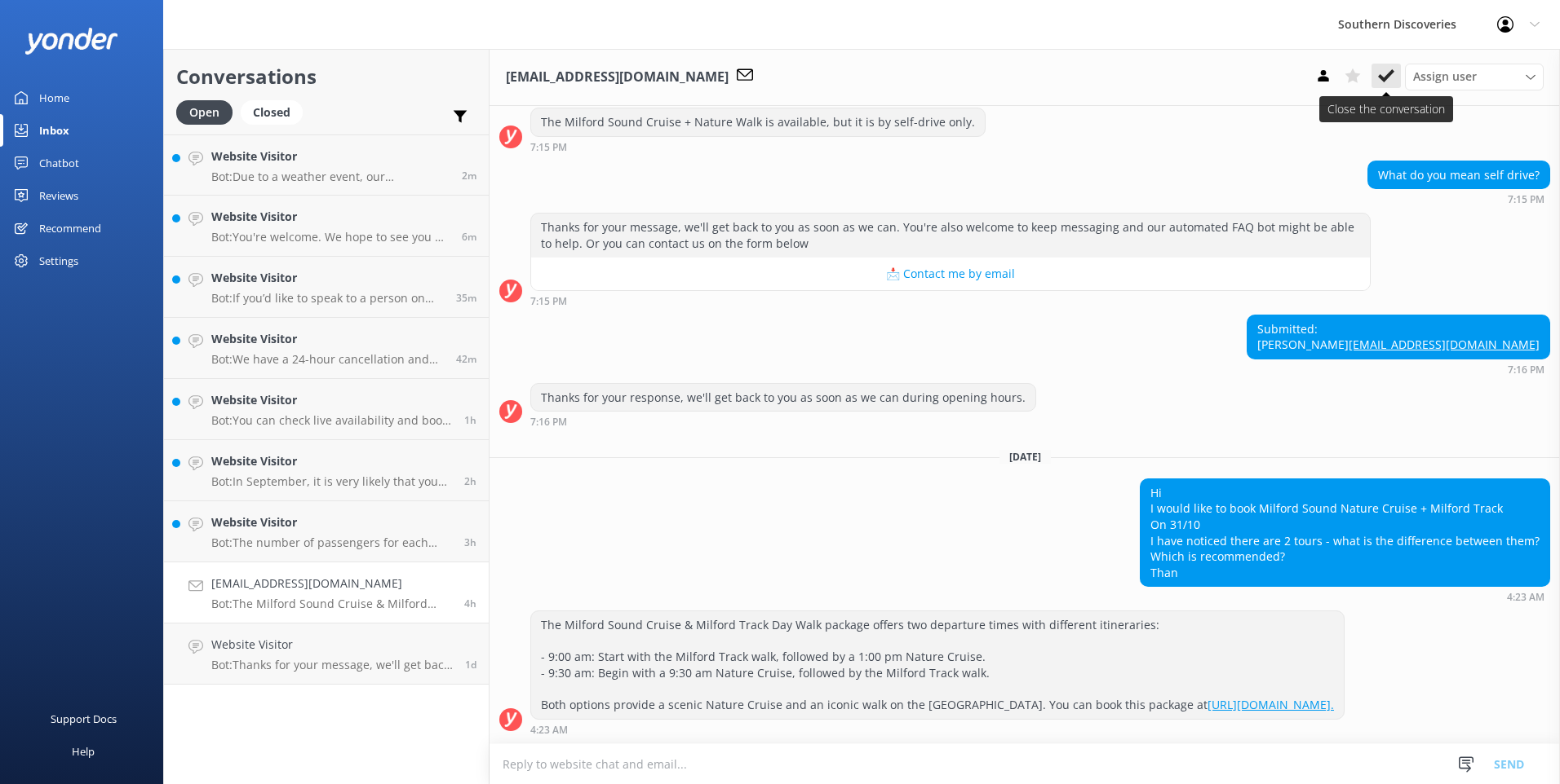
click at [1379, 71] on icon at bounding box center [1385, 75] width 17 height 17
click at [226, 534] on div "Website Visitor Bot: The number of passengers for each departure can vary depen…" at bounding box center [332, 531] width 241 height 36
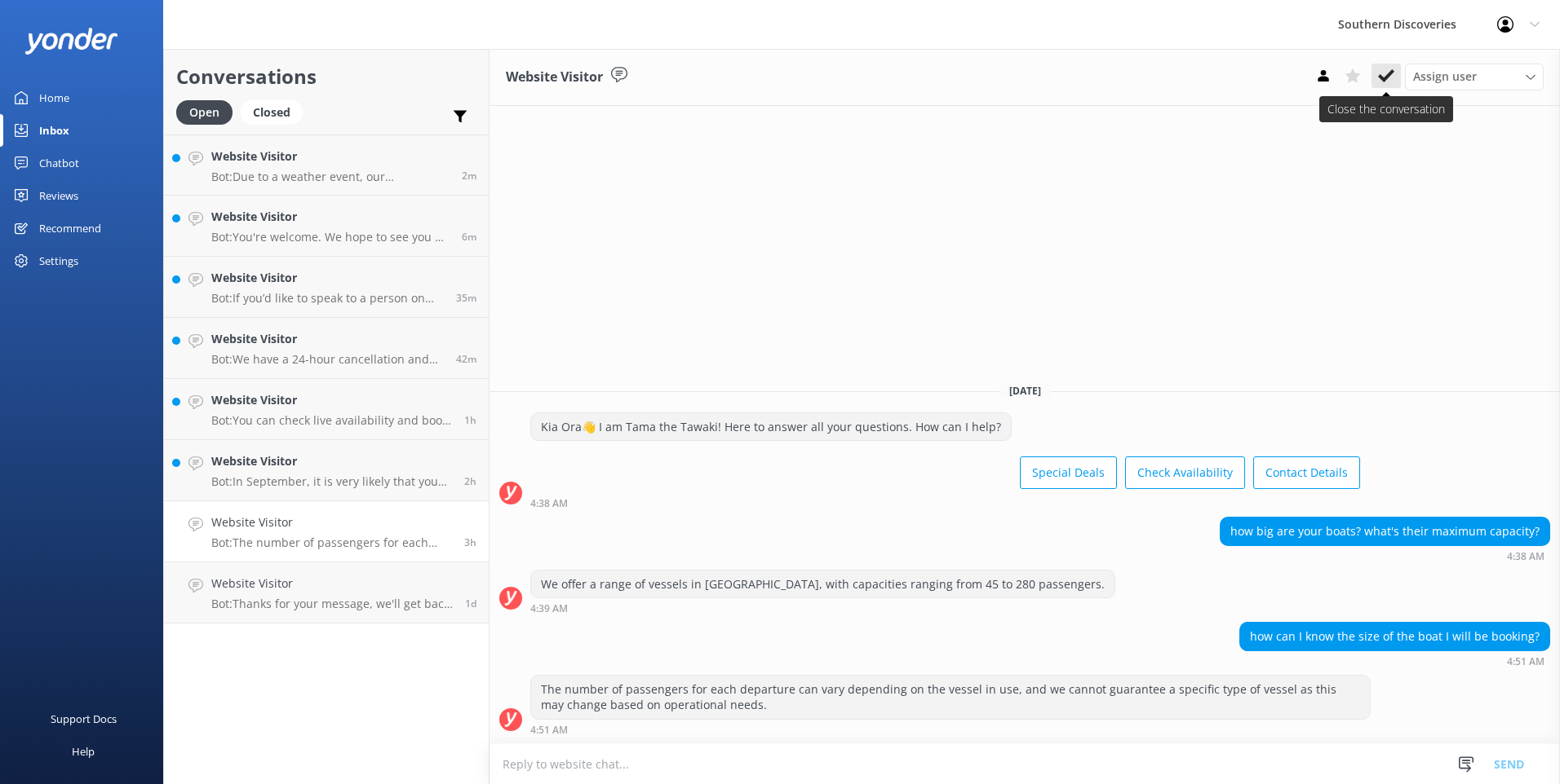
click at [1390, 69] on icon at bounding box center [1385, 75] width 17 height 17
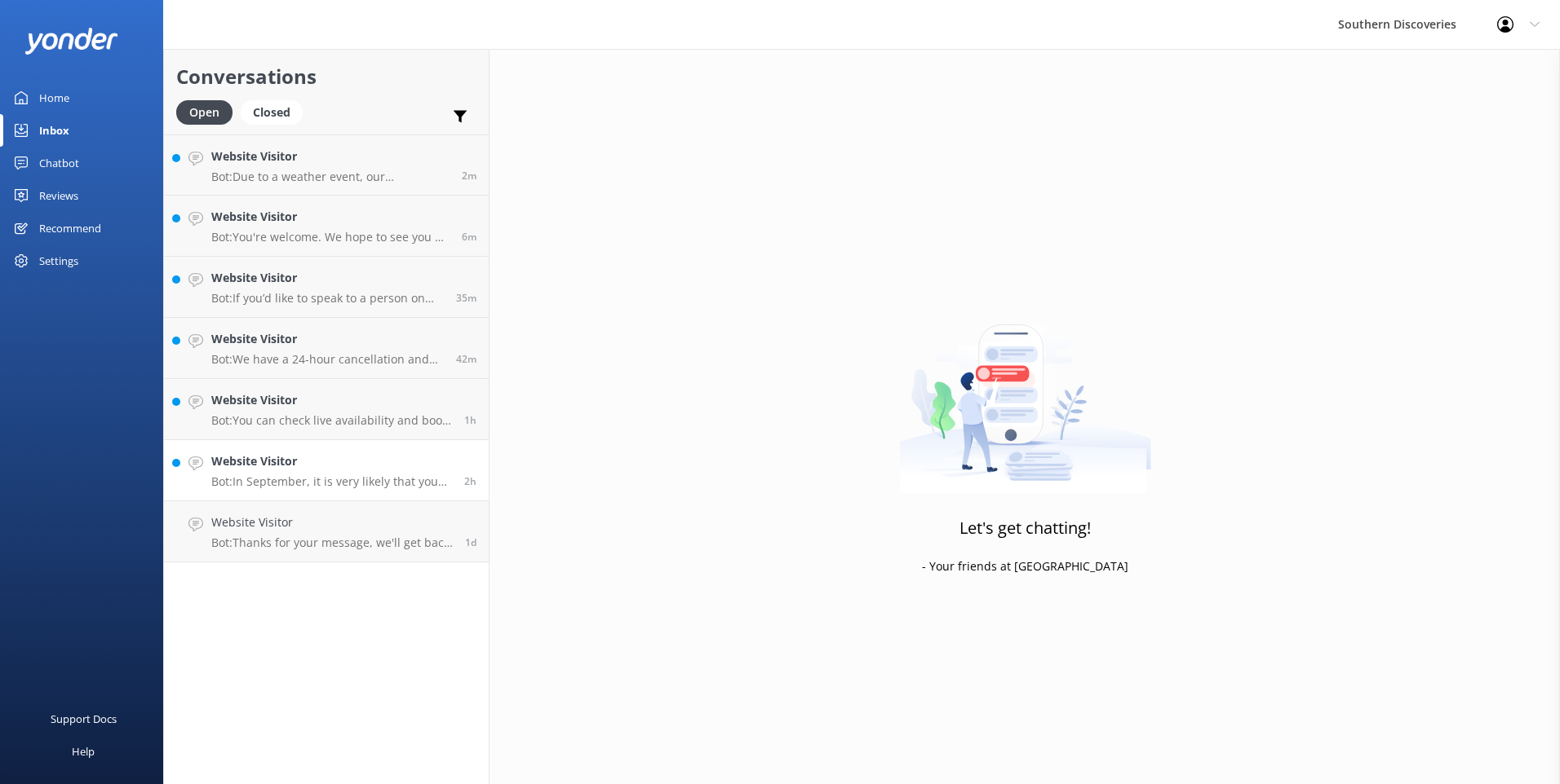
click at [296, 476] on p "Bot: In September, it is very likely that you will see the New Zealand fur seal…" at bounding box center [332, 482] width 241 height 15
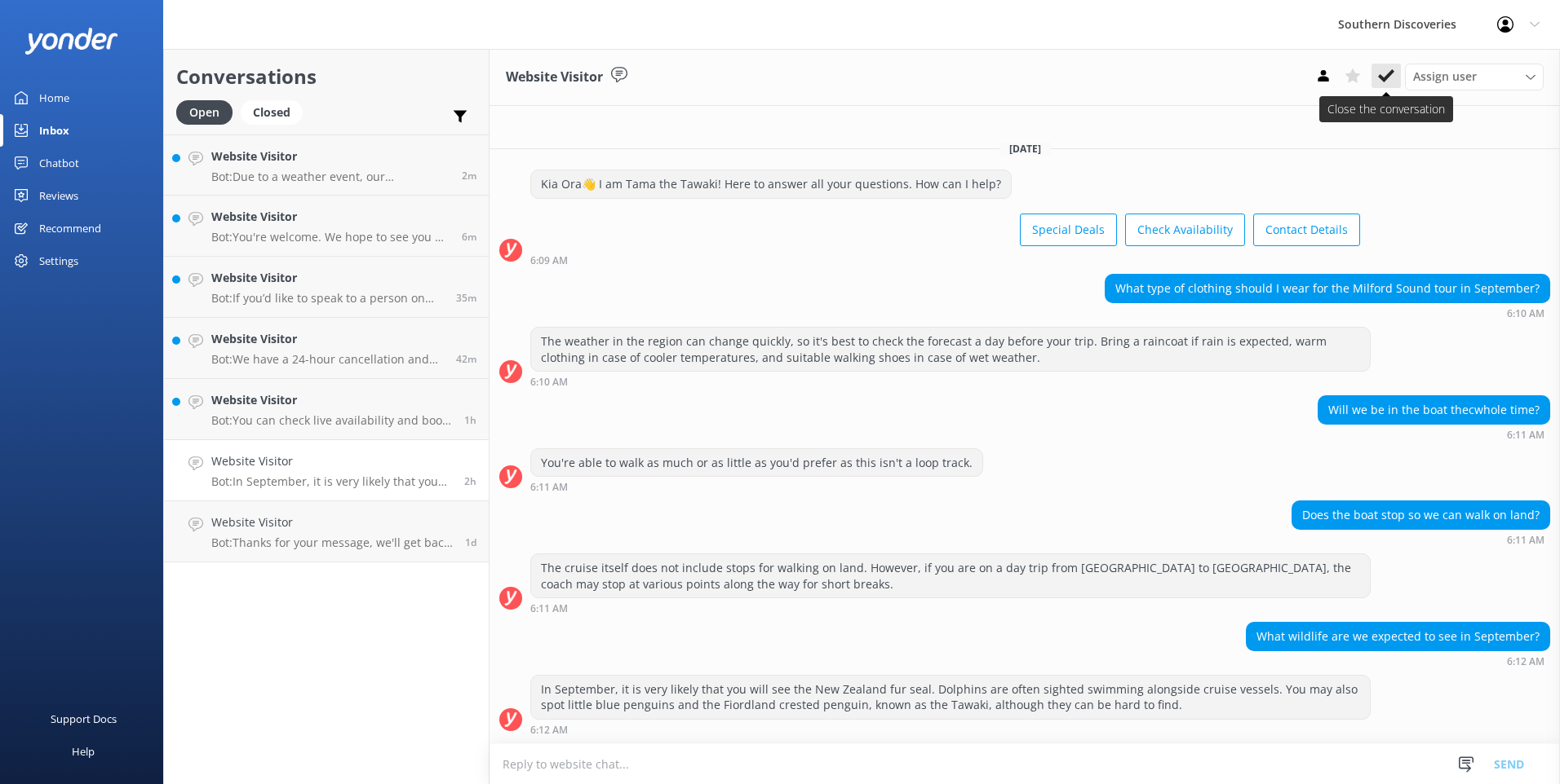
click at [1391, 81] on icon at bounding box center [1385, 75] width 17 height 17
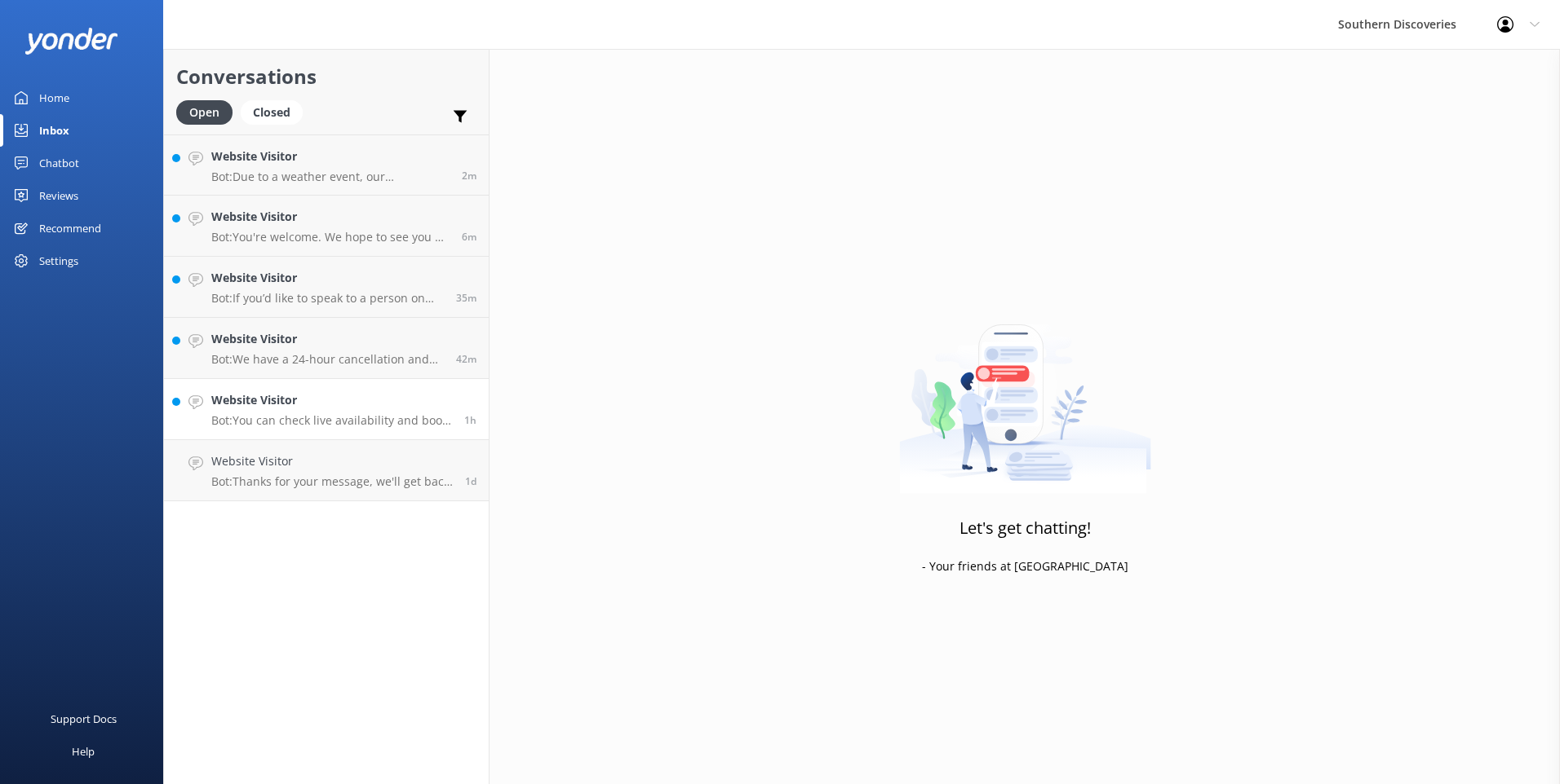
click at [269, 400] on h4 "Website Visitor" at bounding box center [332, 400] width 241 height 18
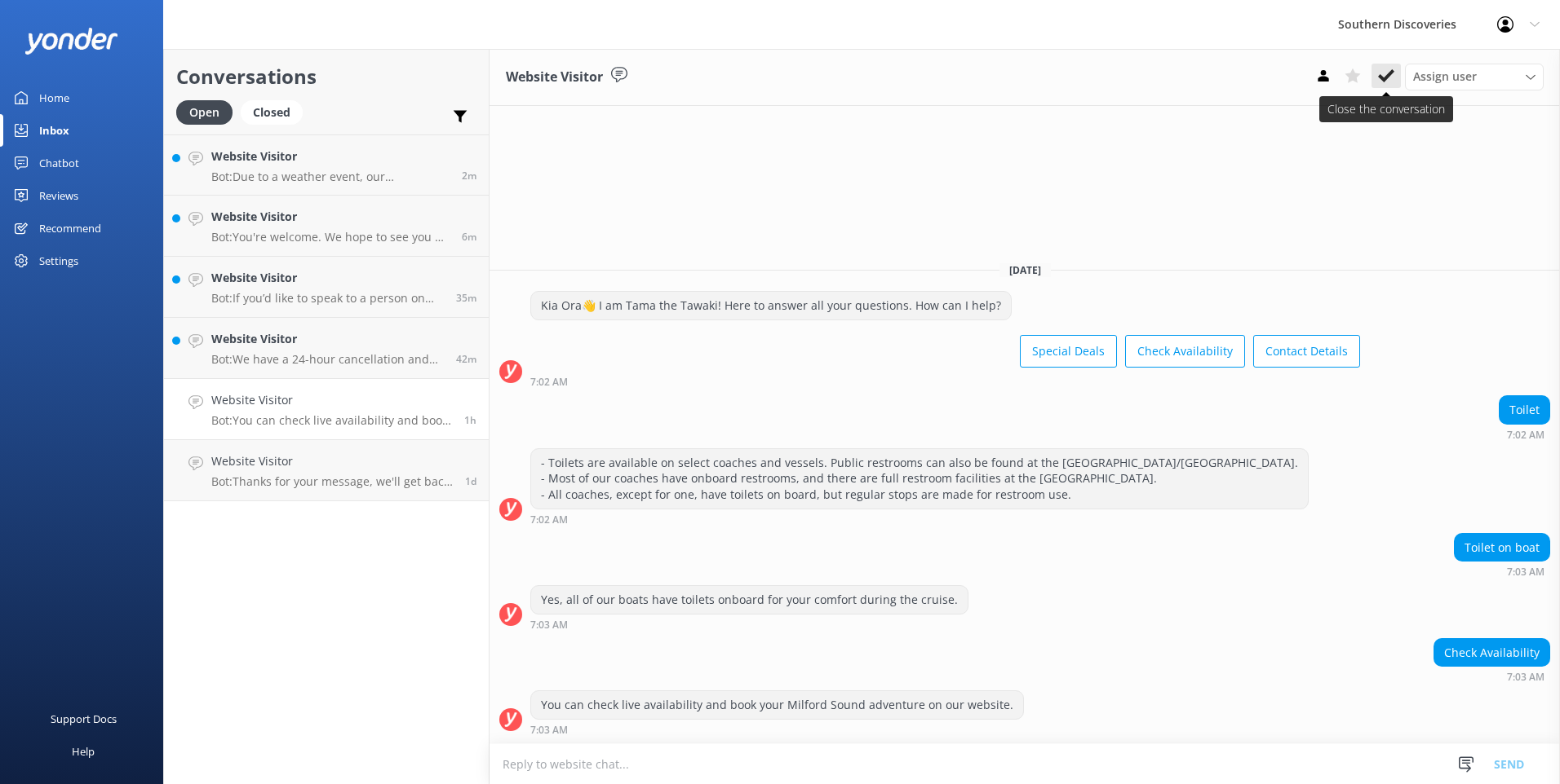
click at [1386, 72] on icon at bounding box center [1385, 75] width 17 height 17
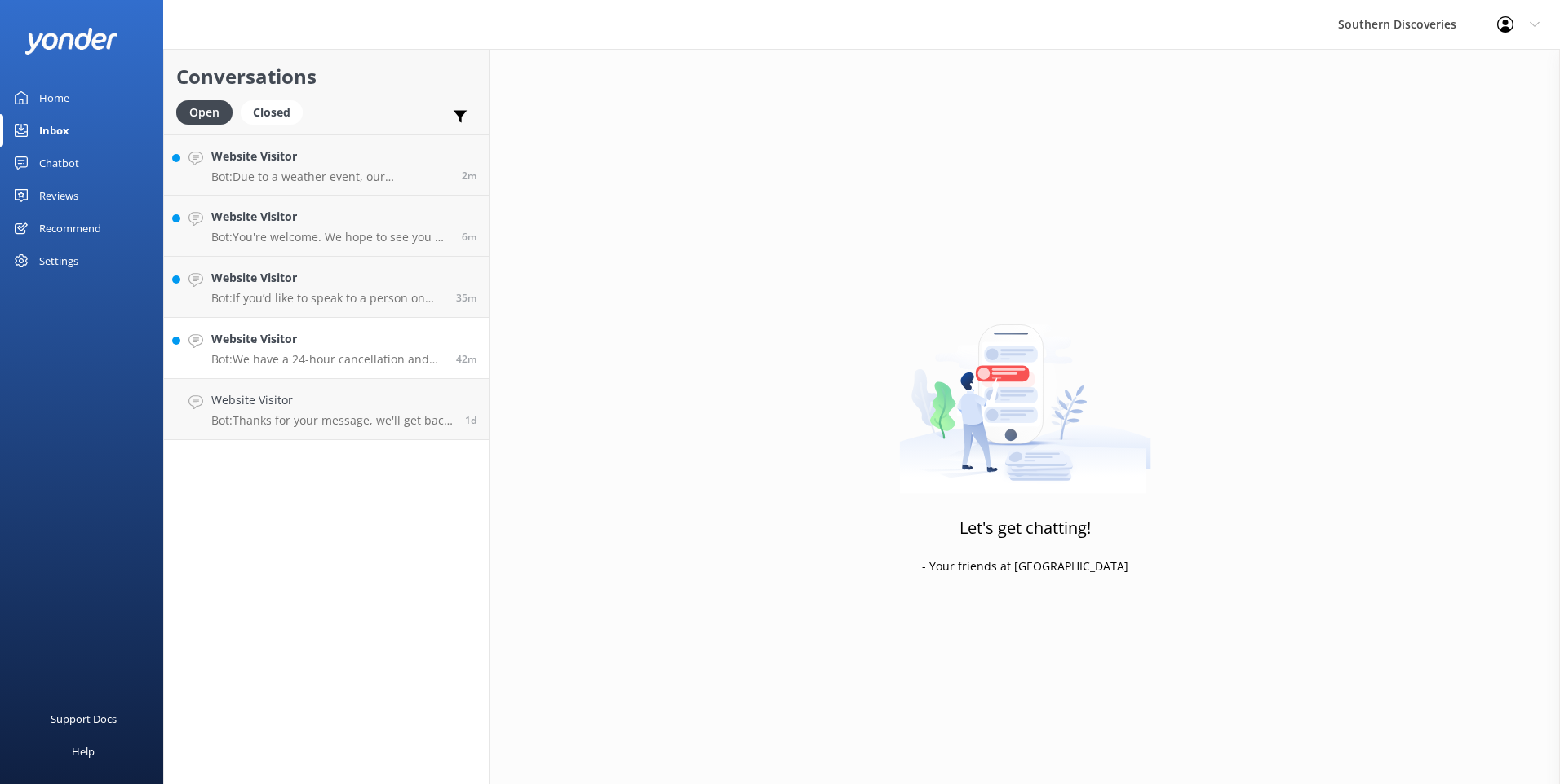
click at [333, 339] on h4 "Website Visitor" at bounding box center [328, 339] width 232 height 18
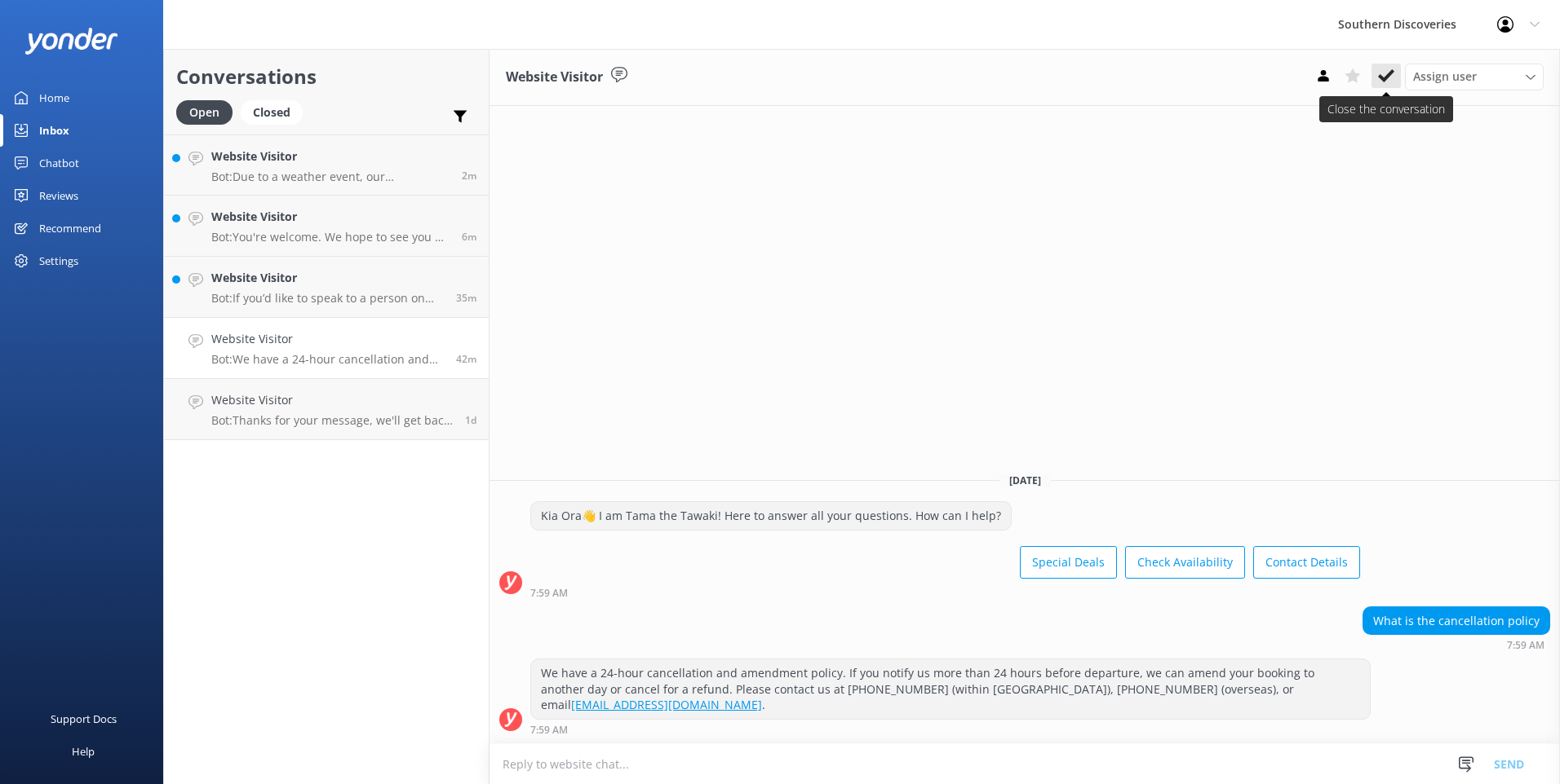
click at [1380, 77] on use at bounding box center [1385, 75] width 17 height 13
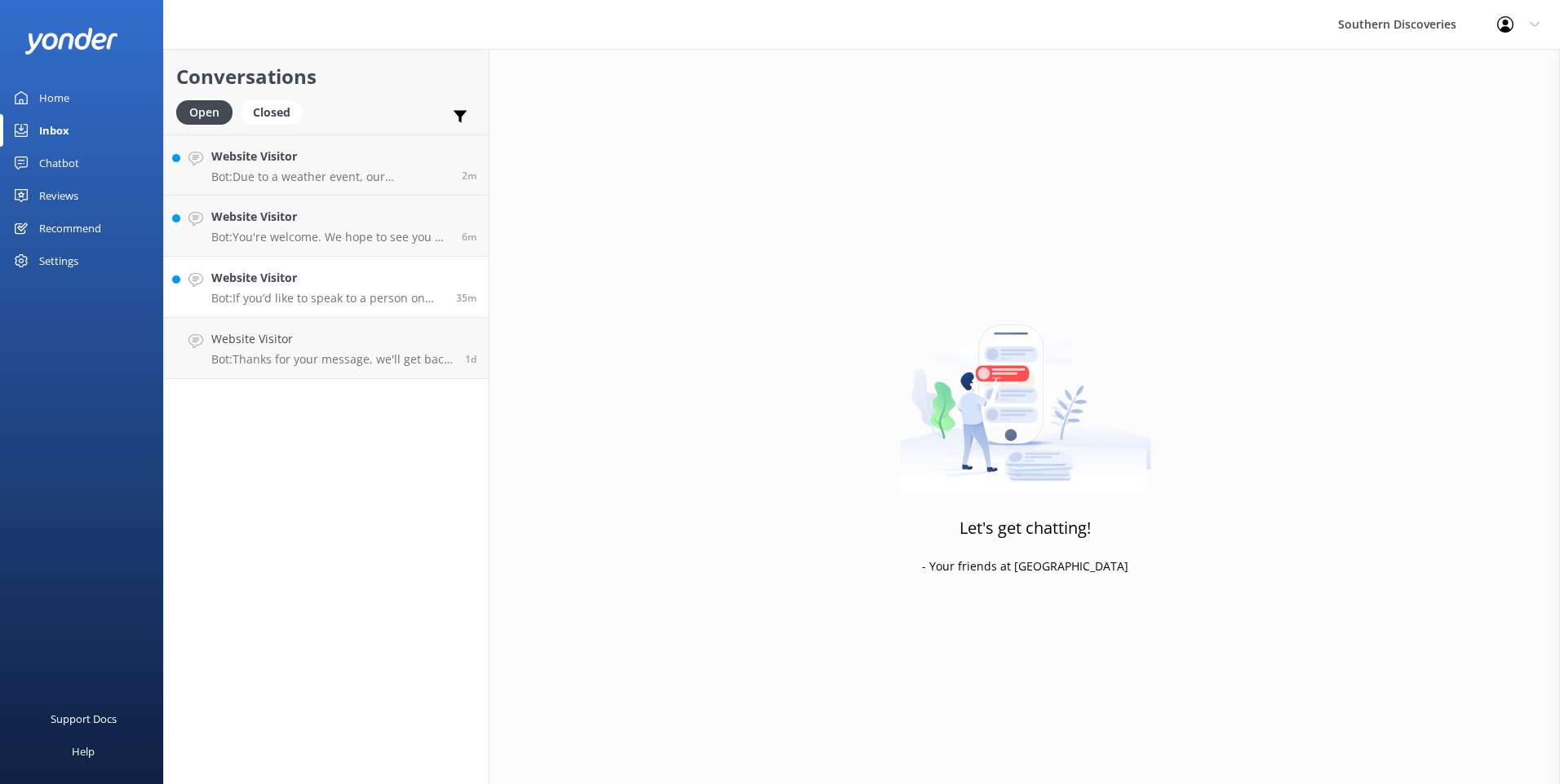
click at [331, 278] on h4 "Website Visitor" at bounding box center [328, 278] width 232 height 18
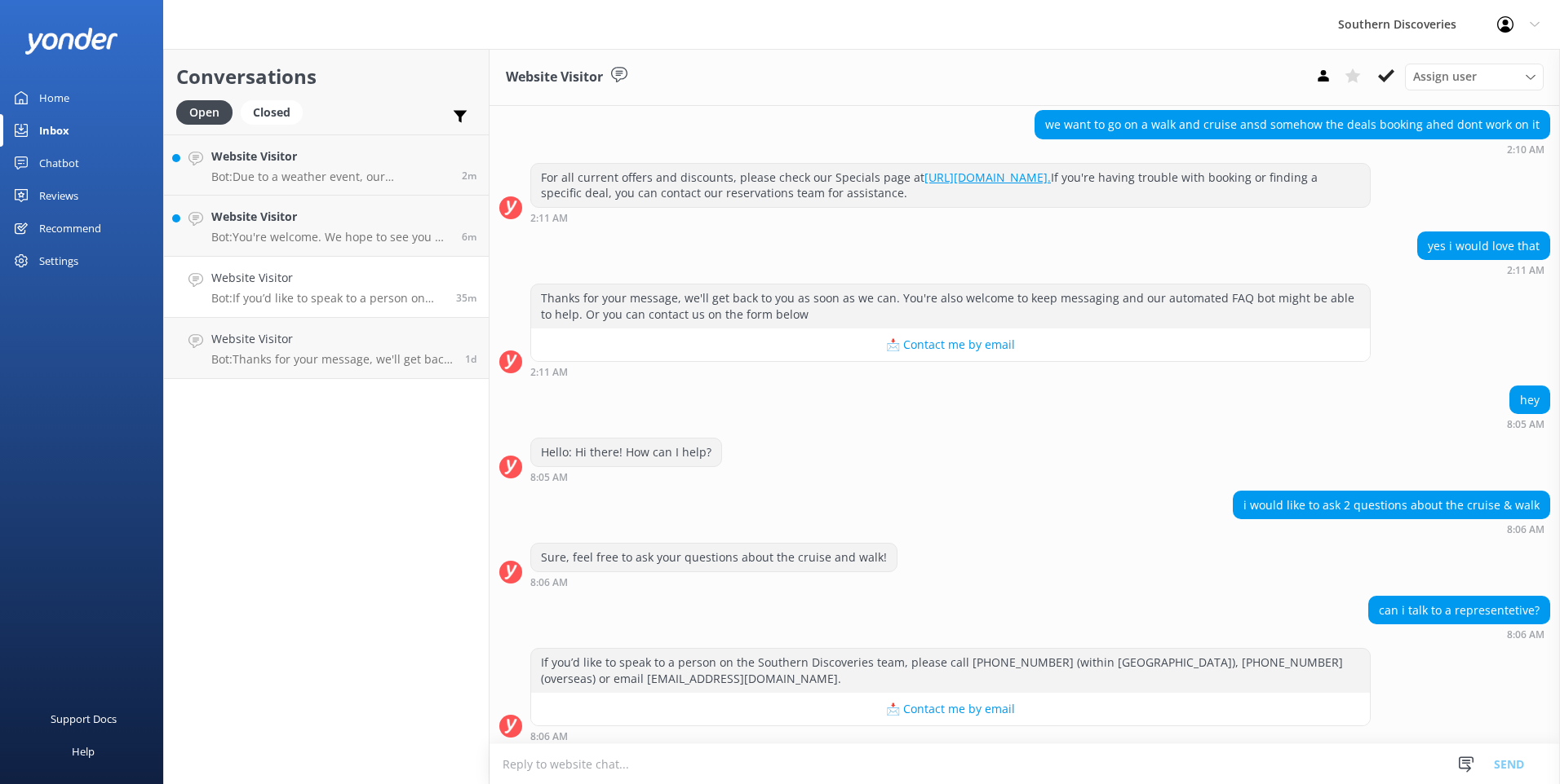
scroll to position [361, 0]
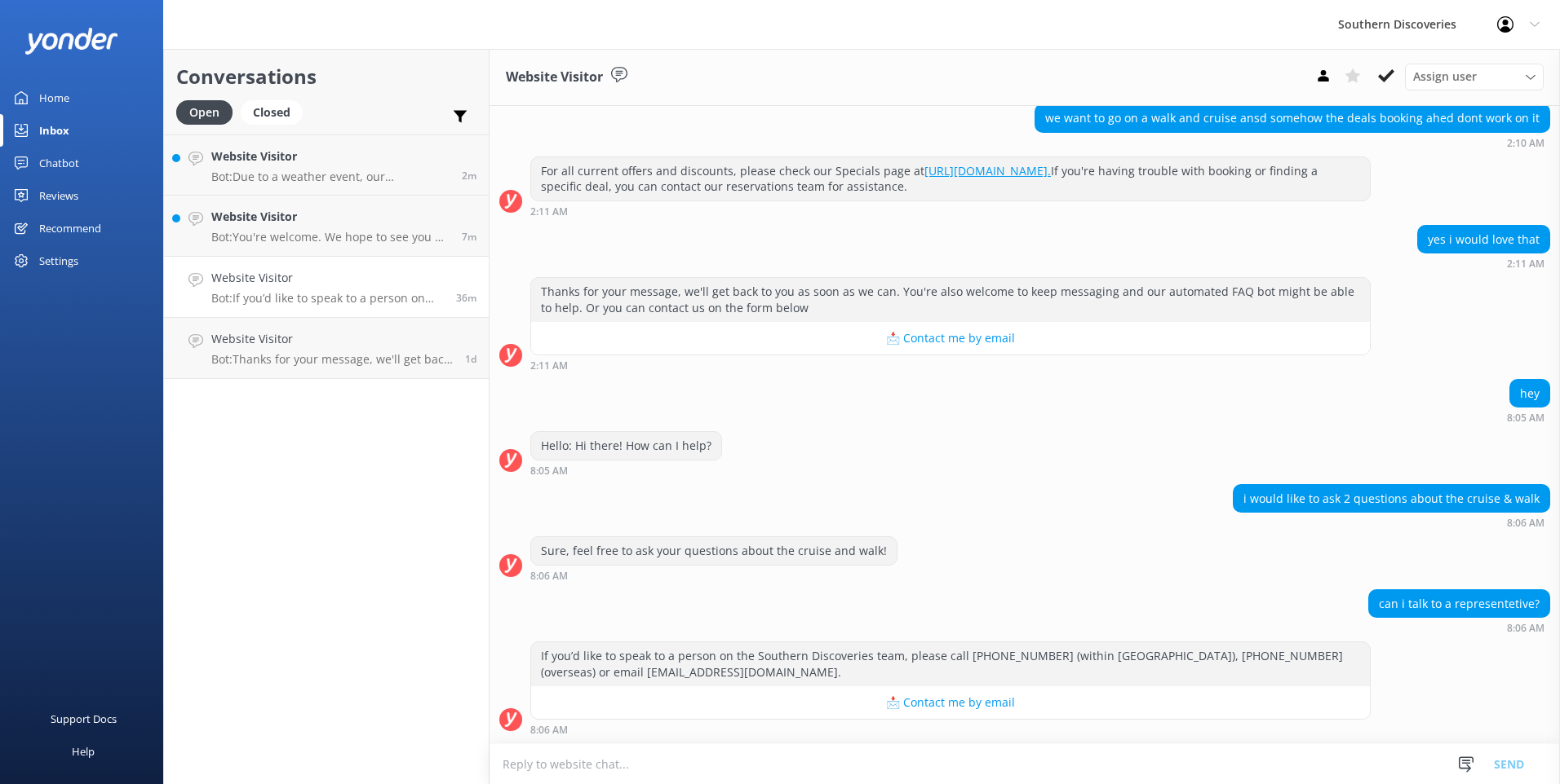
click at [717, 731] on div "8:06 AM" at bounding box center [949, 729] width 840 height 12
click at [706, 770] on textarea at bounding box center [1024, 764] width 1070 height 40
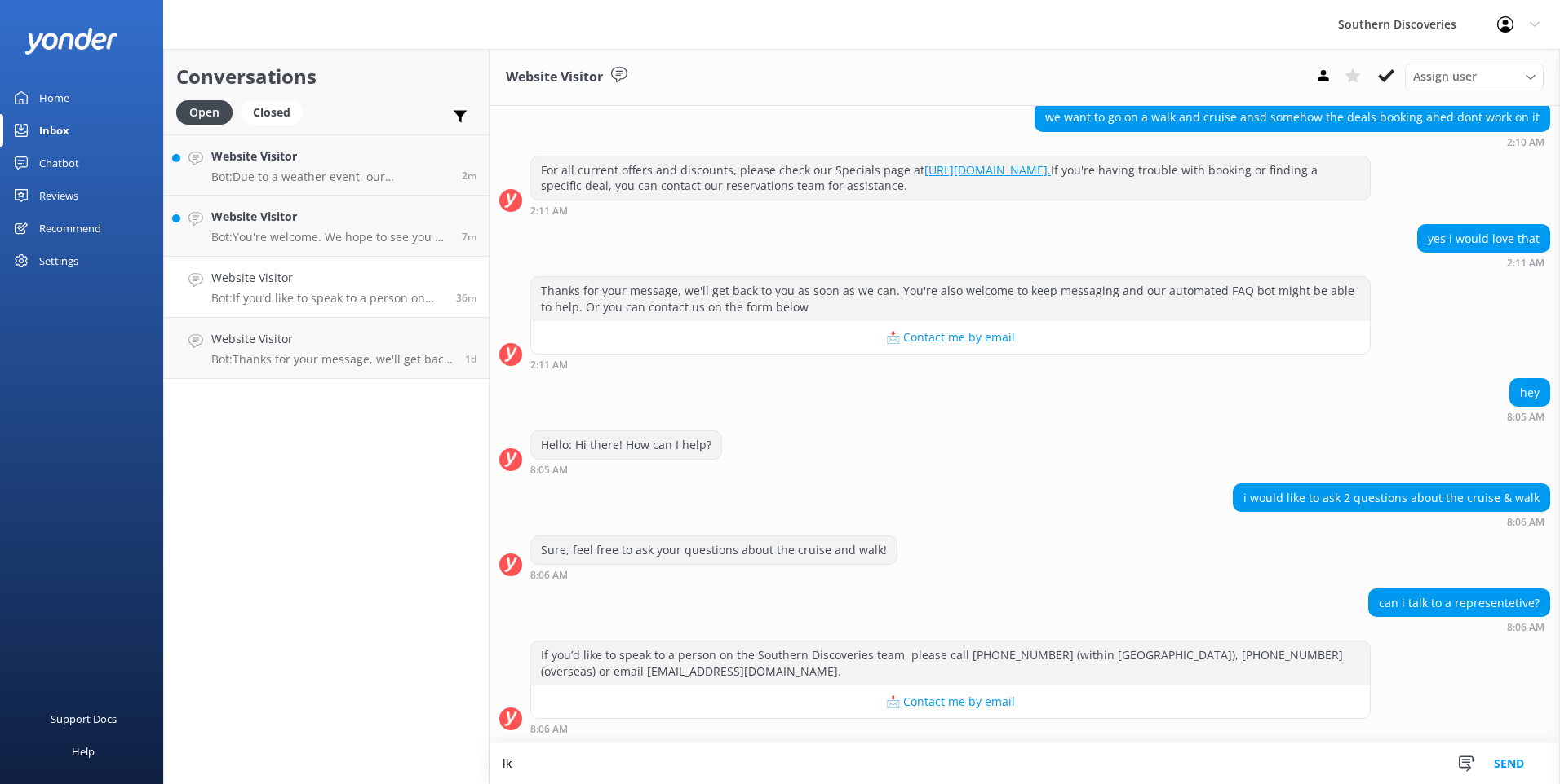
type textarea "l"
type textarea "K"
type textarea "k"
type textarea "[PERSON_NAME], Hope your query is now resolved."
click at [1514, 767] on button "Send" at bounding box center [1508, 764] width 61 height 41
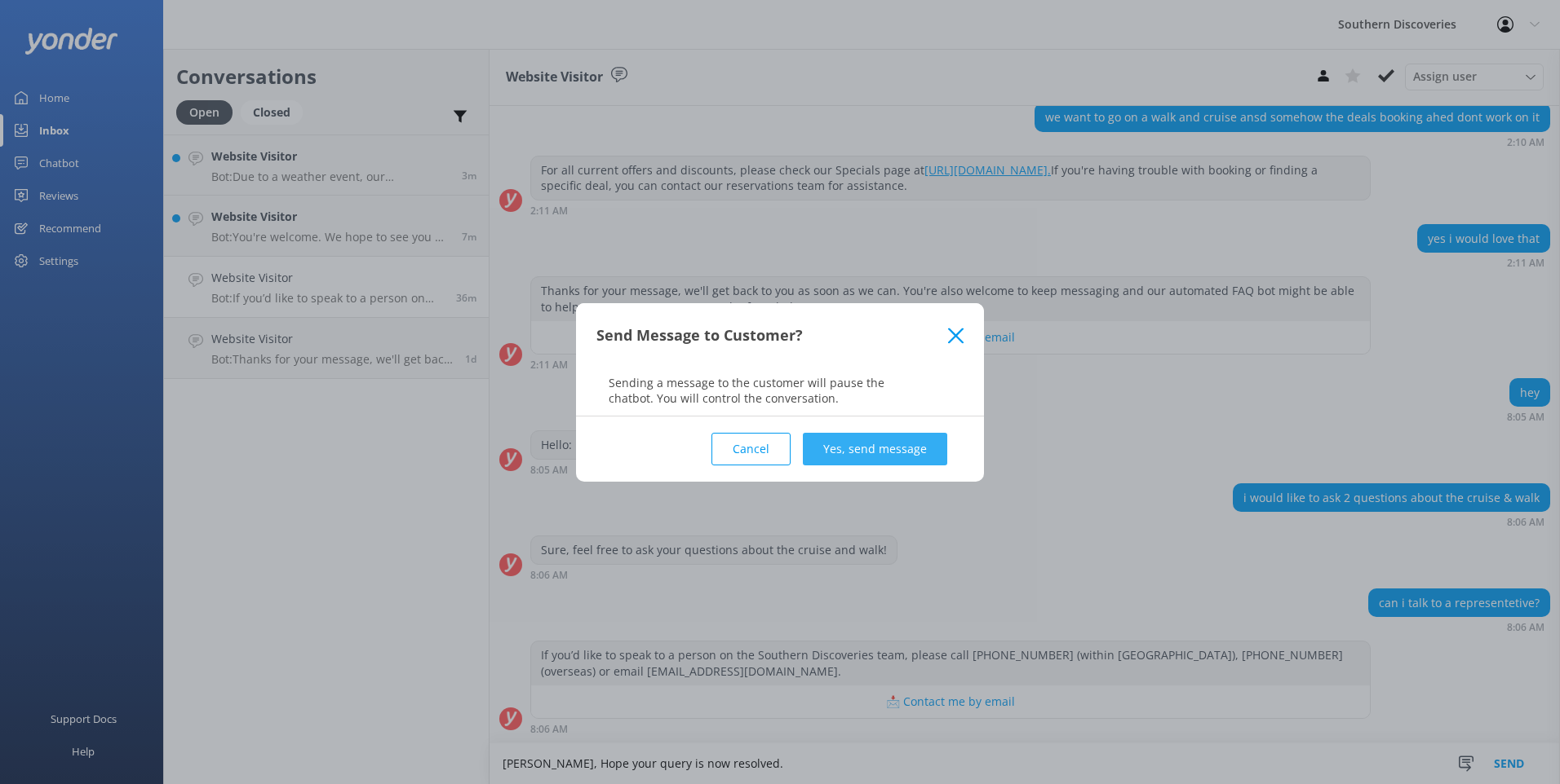
click at [915, 449] on button "Yes, send message" at bounding box center [875, 449] width 144 height 32
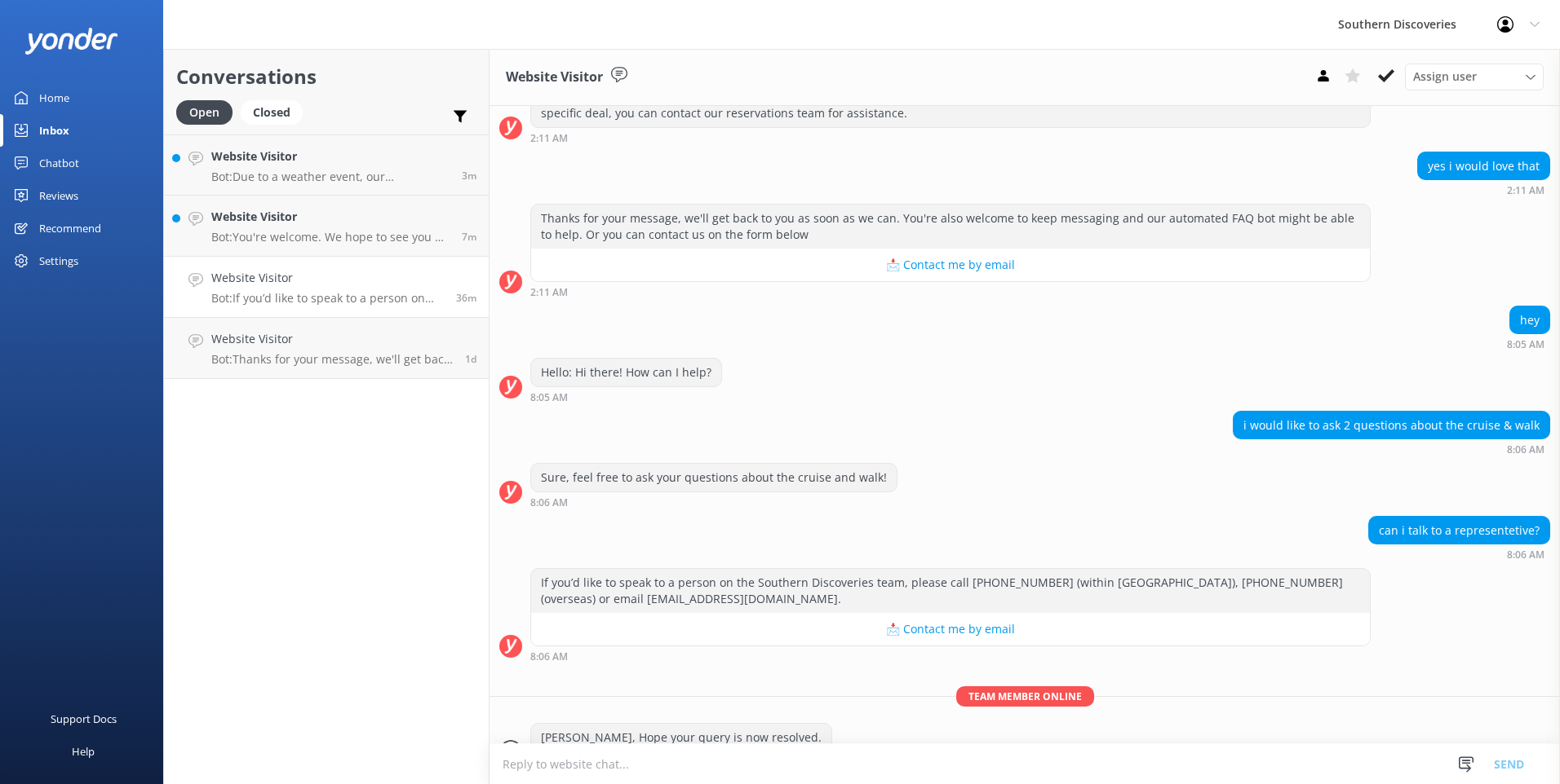
scroll to position [465, 0]
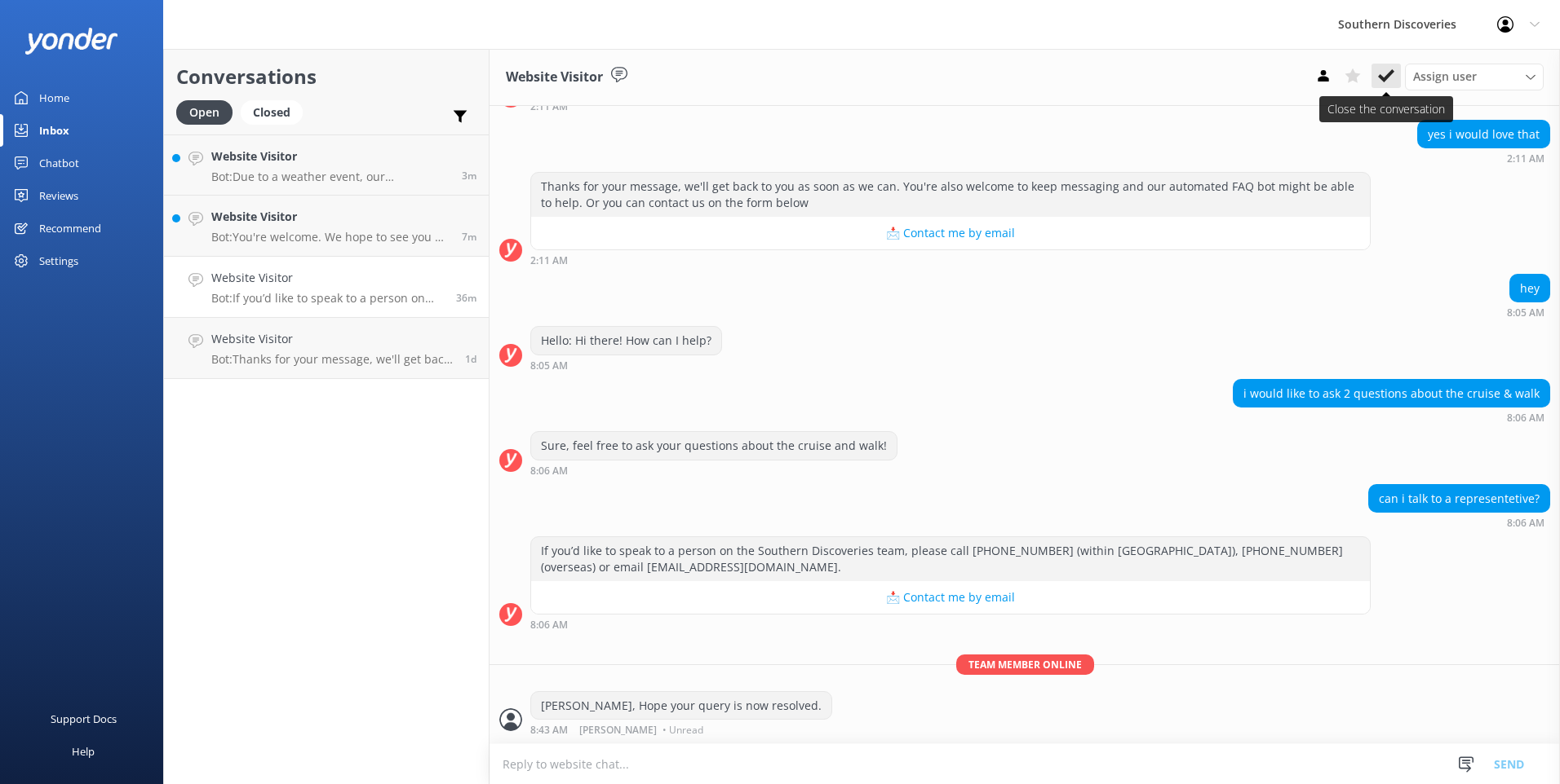
click at [1385, 79] on use at bounding box center [1385, 75] width 17 height 13
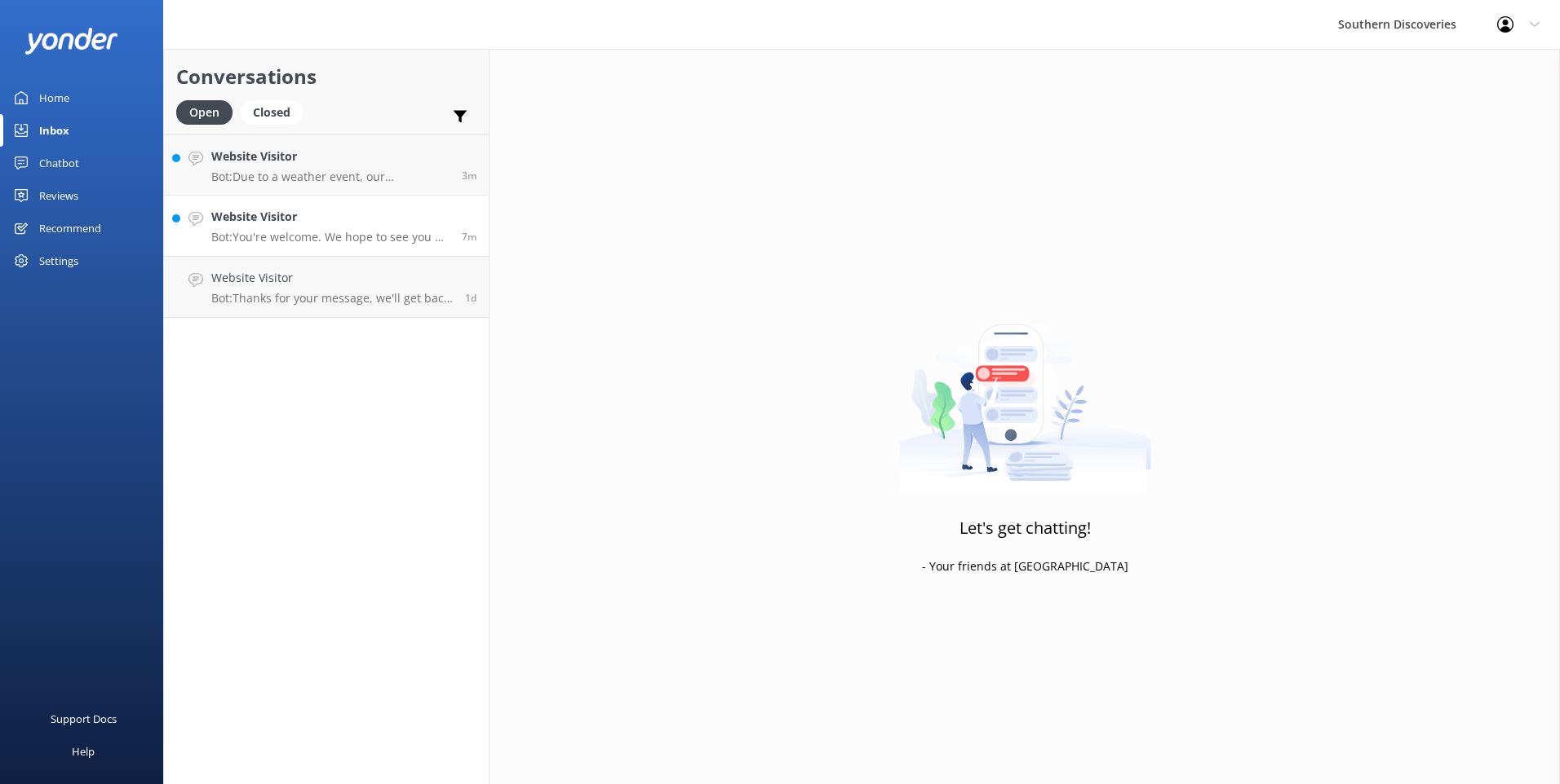
click at [326, 252] on link "Website Visitor Bot: You're welcome. We hope to see you at Southern Discoveries…" at bounding box center [326, 226] width 325 height 61
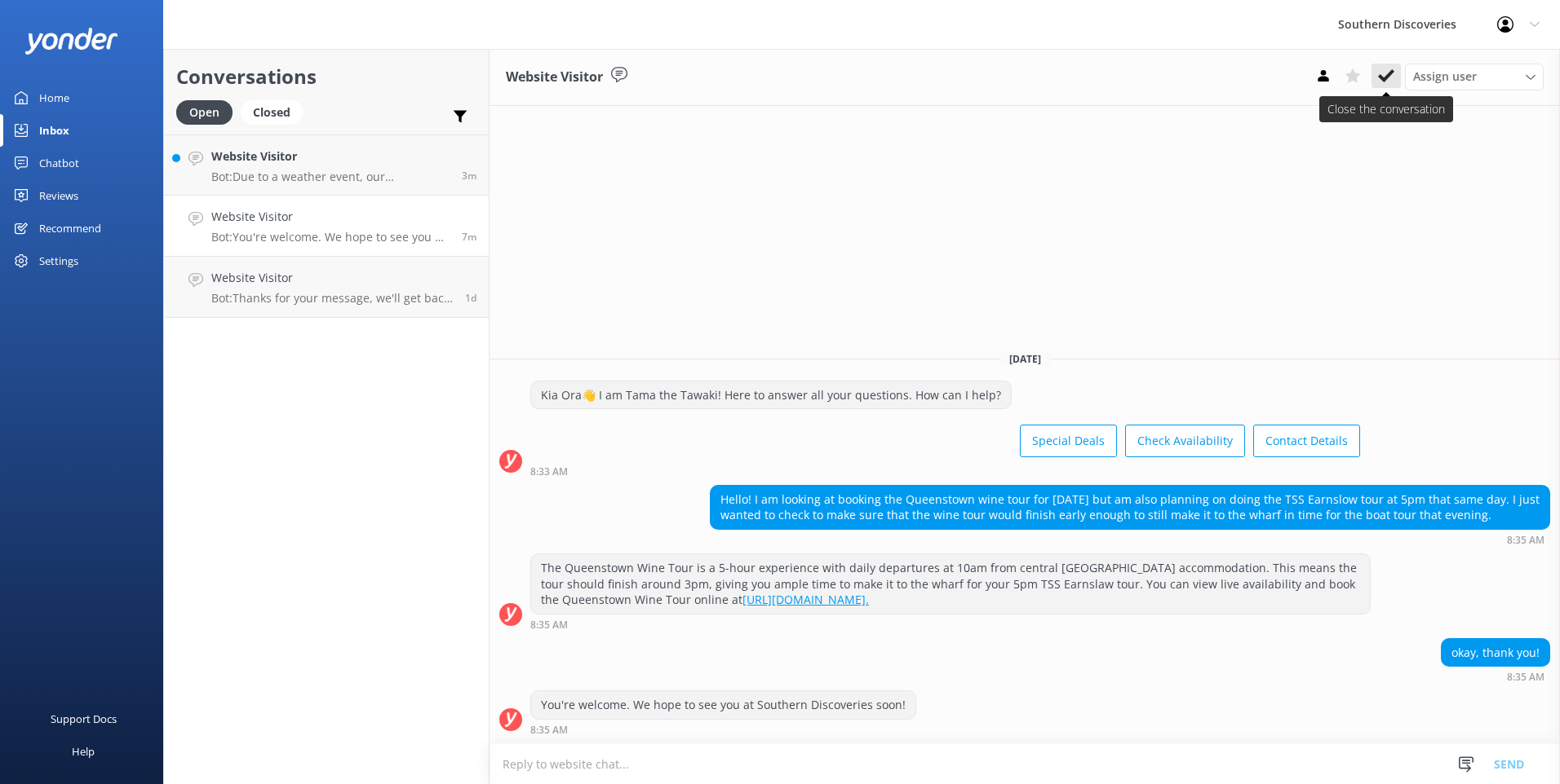
click at [1382, 74] on icon at bounding box center [1385, 75] width 17 height 17
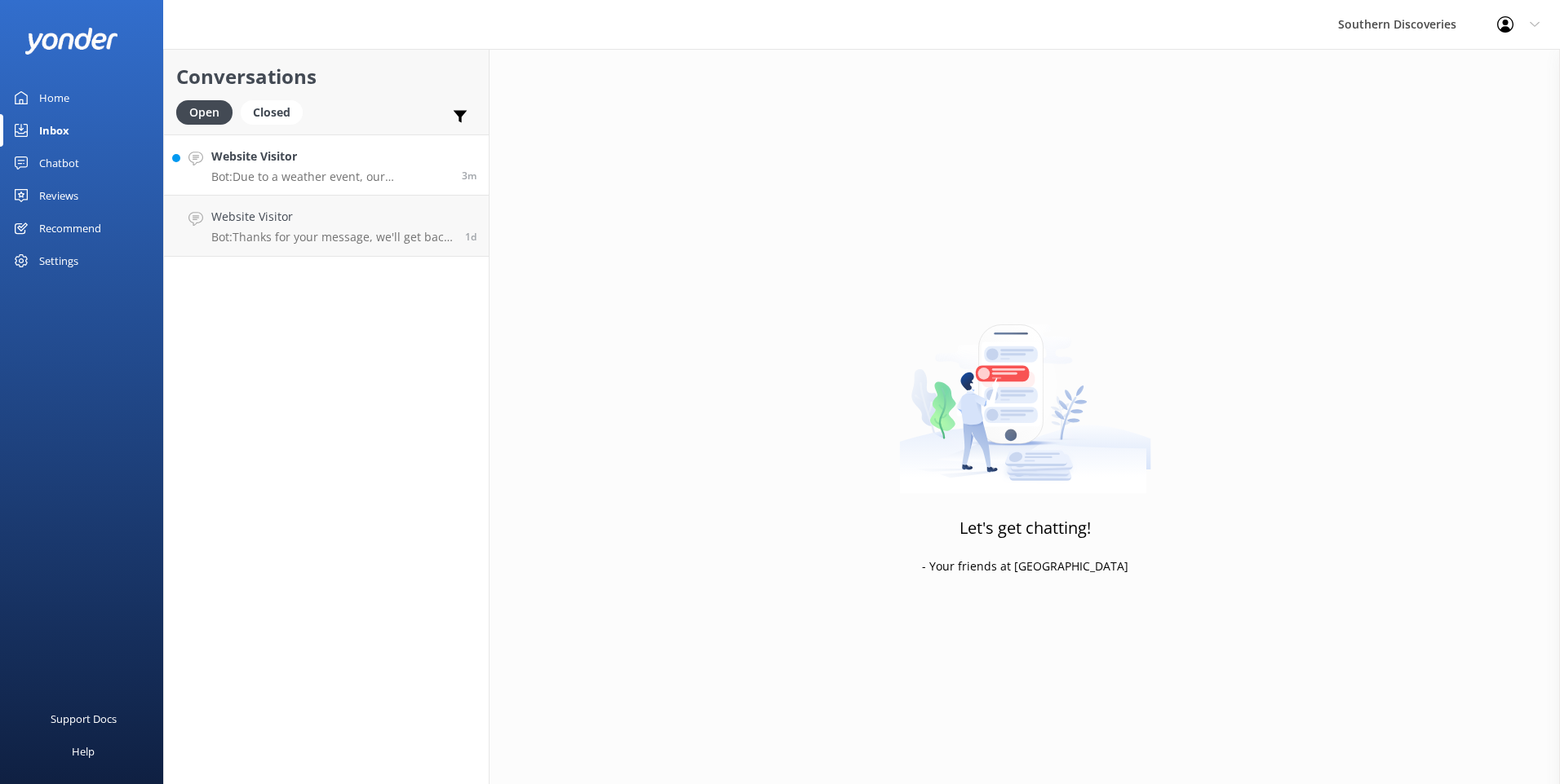
click at [386, 187] on link "Website Visitor Bot: Due to a weather event, our Underwater Observatory has sus…" at bounding box center [326, 165] width 325 height 61
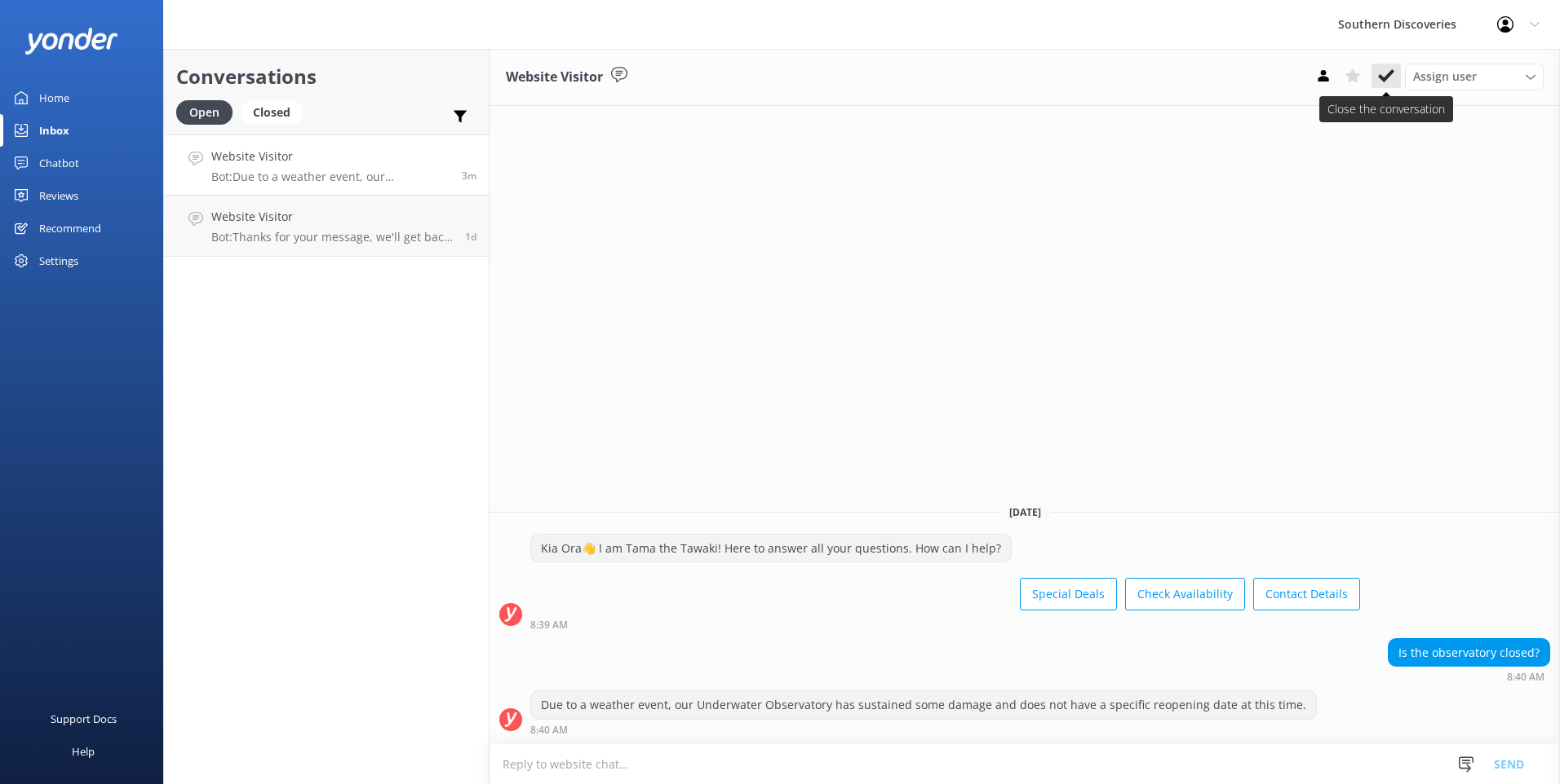
click at [1386, 79] on use at bounding box center [1385, 75] width 17 height 13
